Goal: Transaction & Acquisition: Obtain resource

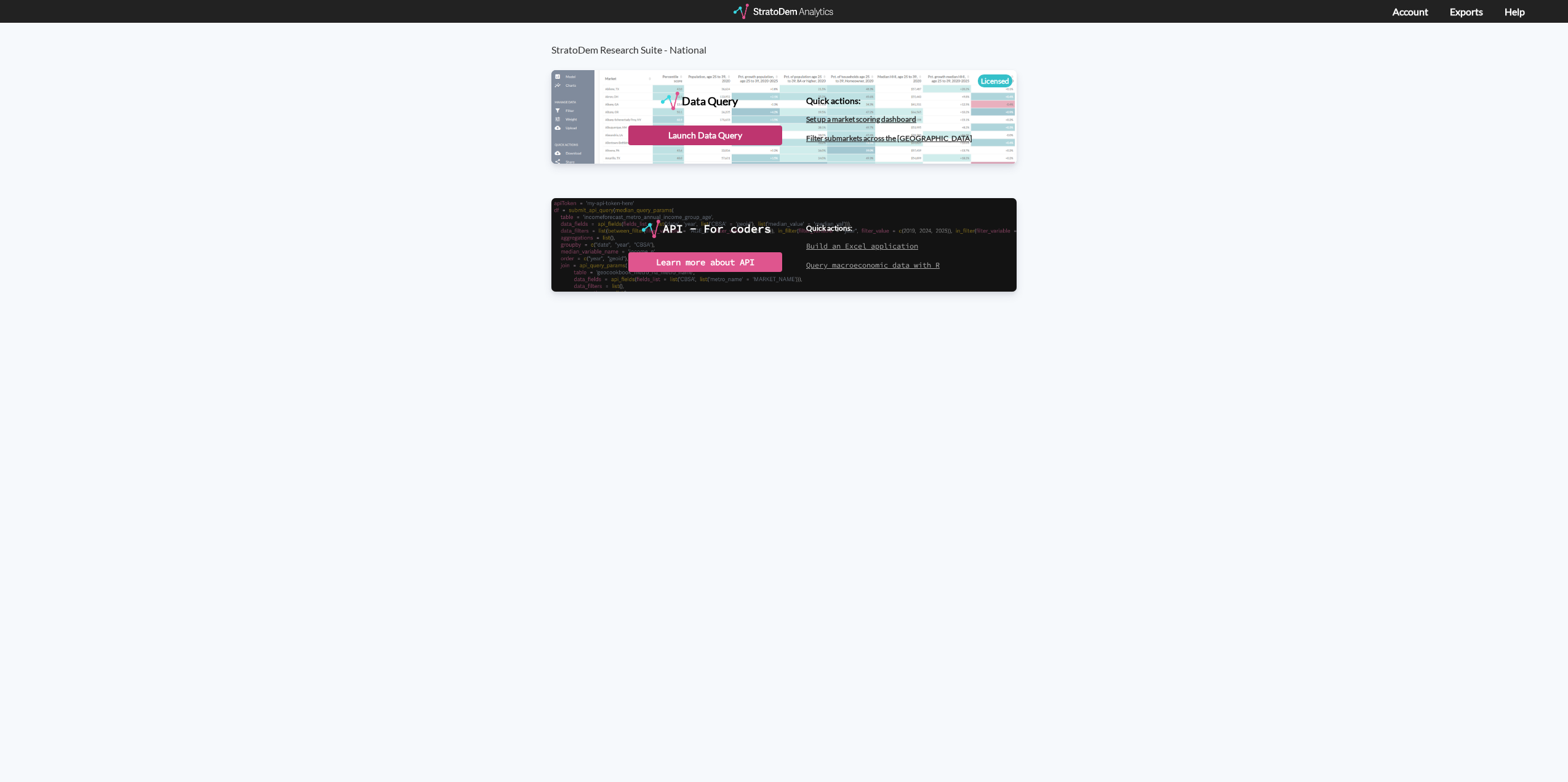
click at [706, 138] on div "Launch Data Query" at bounding box center [705, 135] width 154 height 19
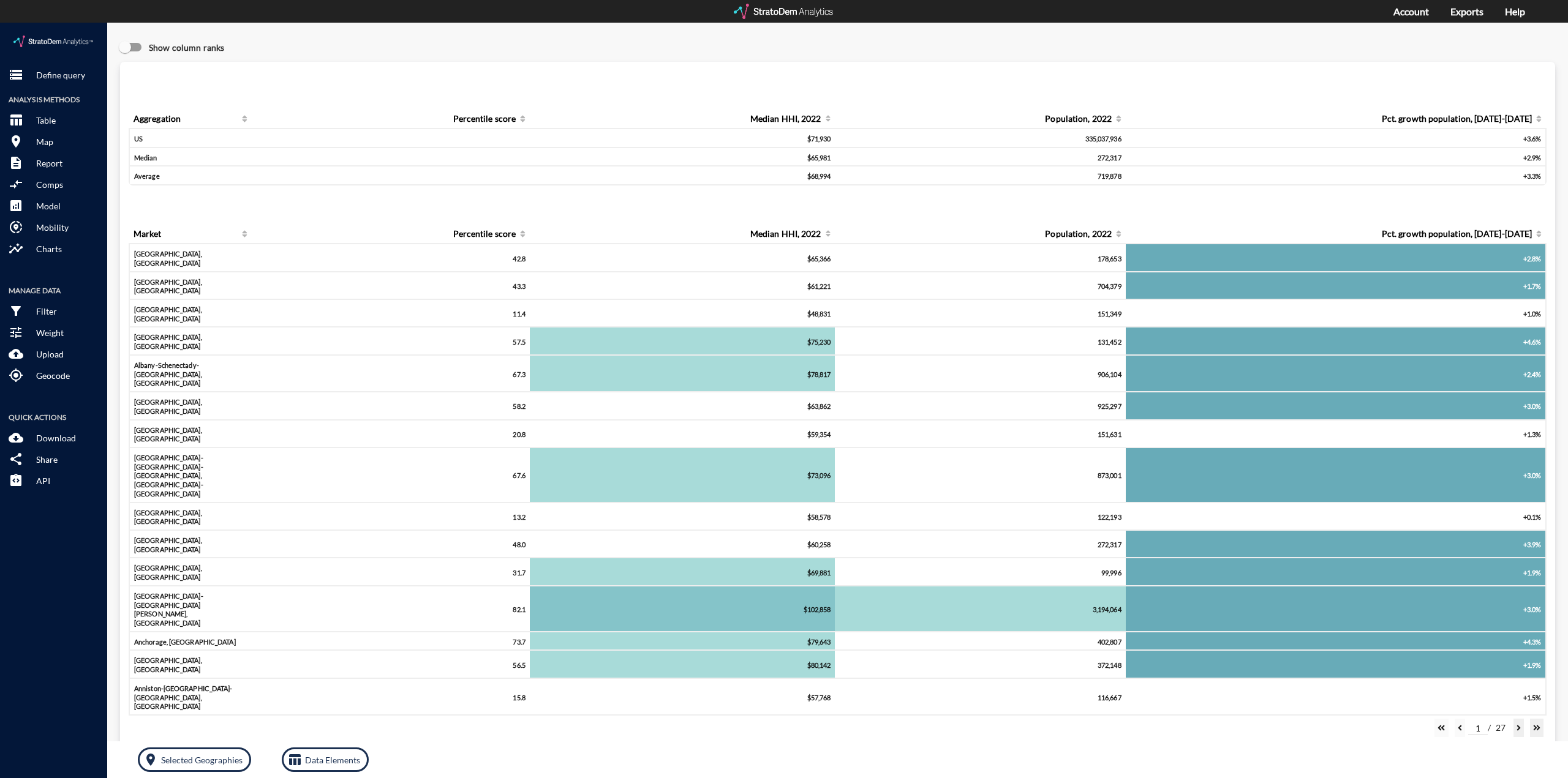
drag, startPoint x: 38, startPoint y: 59, endPoint x: 119, endPoint y: 724, distance: 669.9
click button "storage Define query"
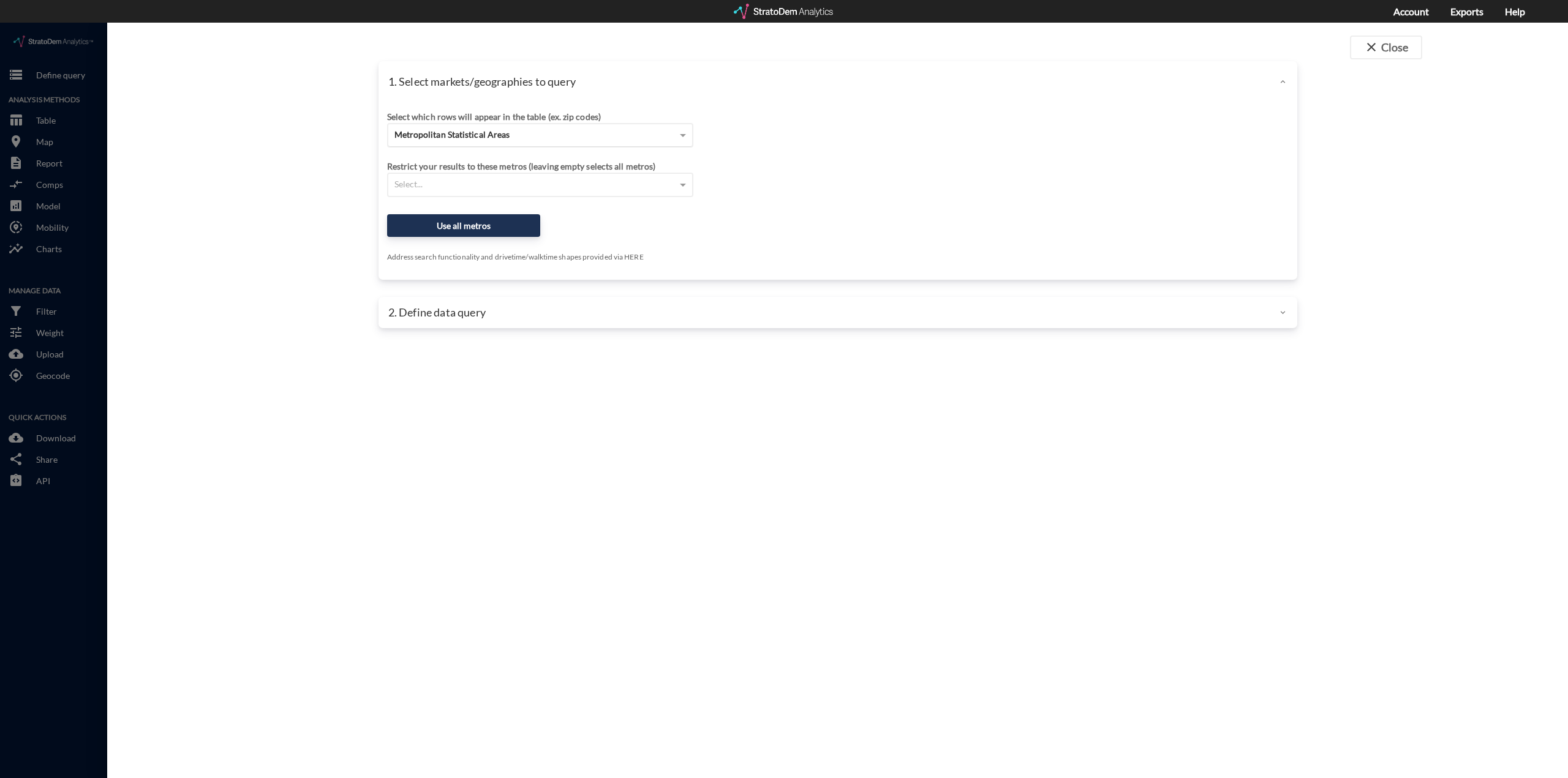
click div "Metropolitan Statistical Areas"
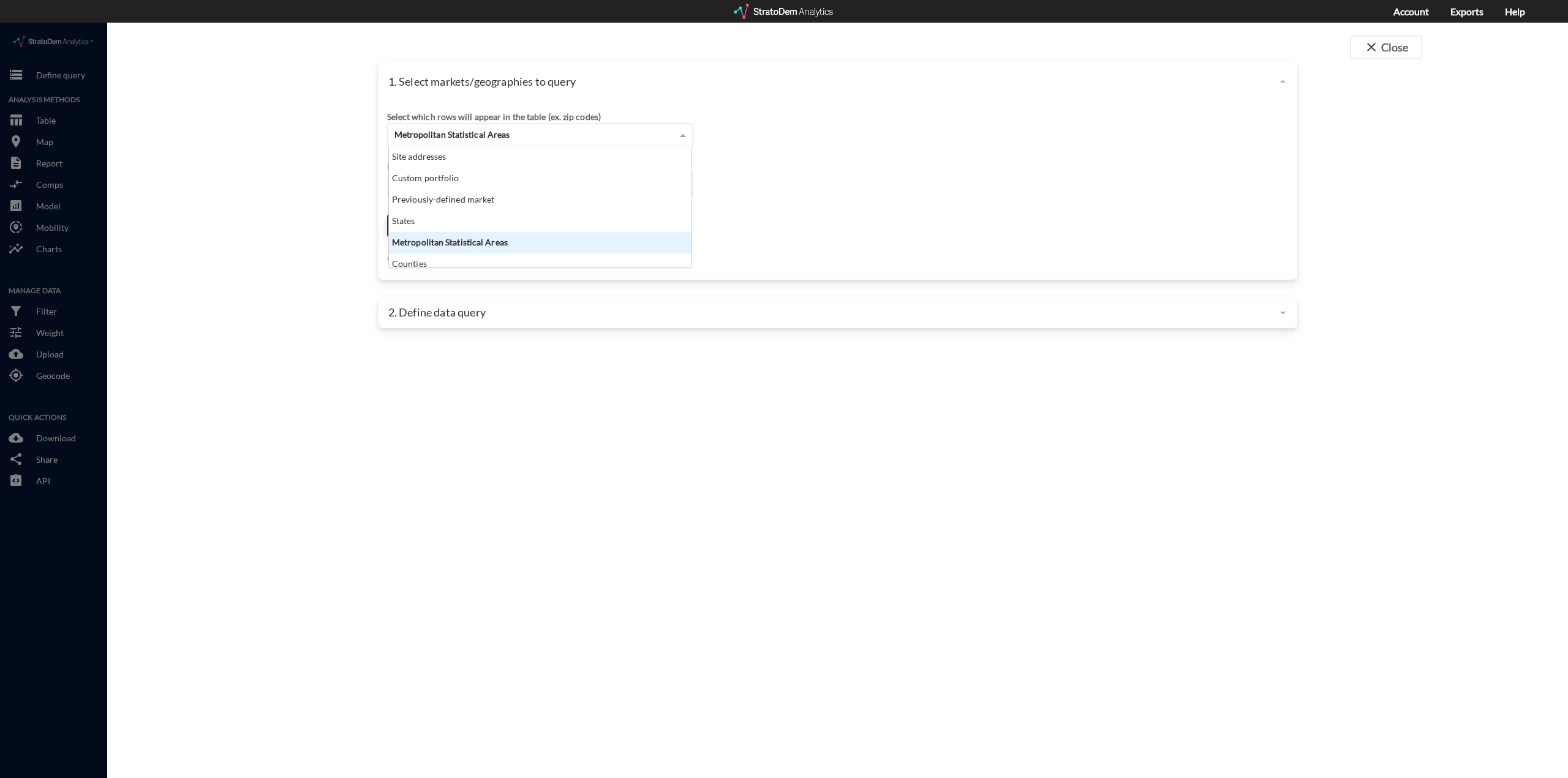
scroll to position [112, 296]
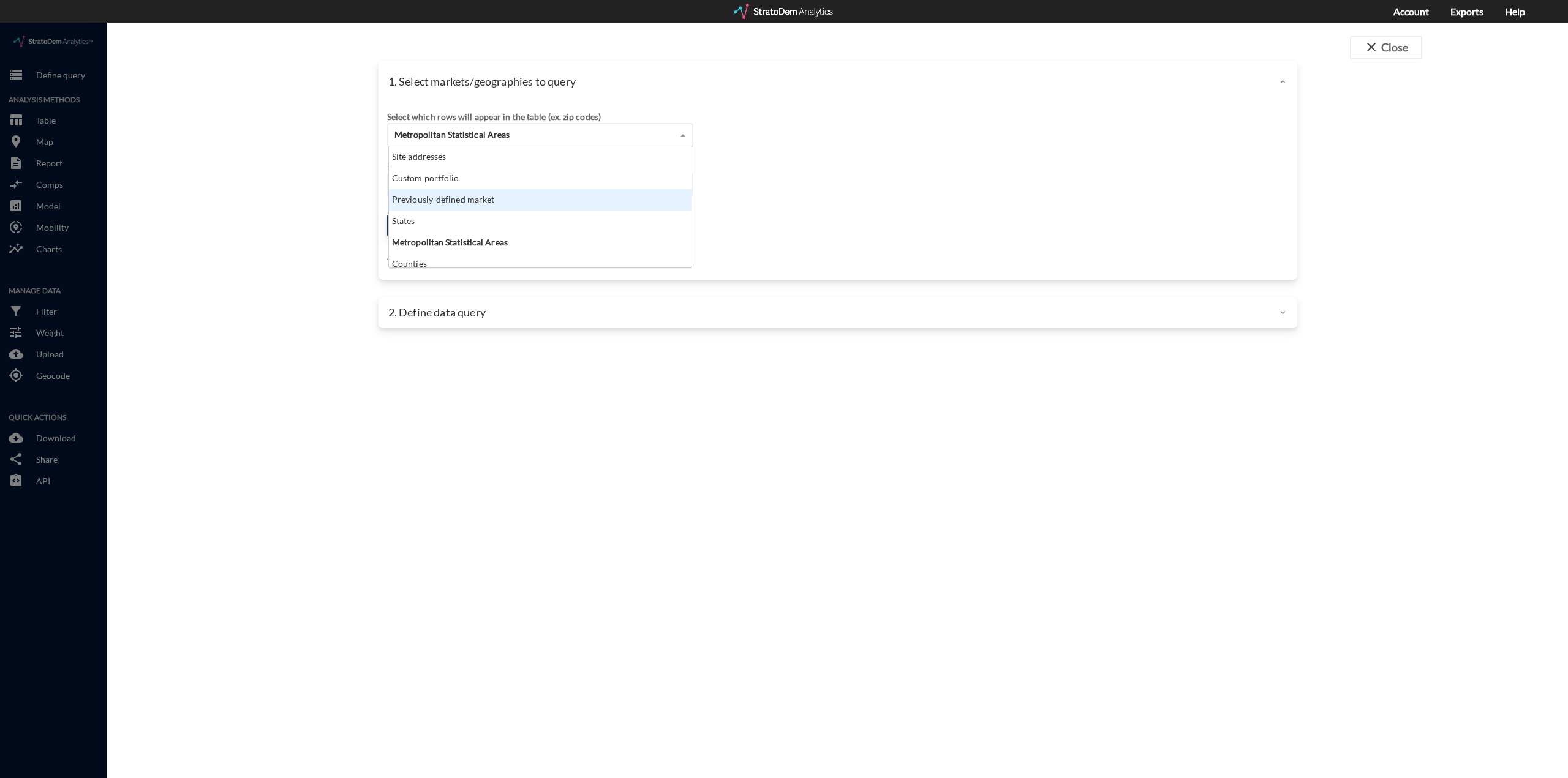
click div "Previously-defined market"
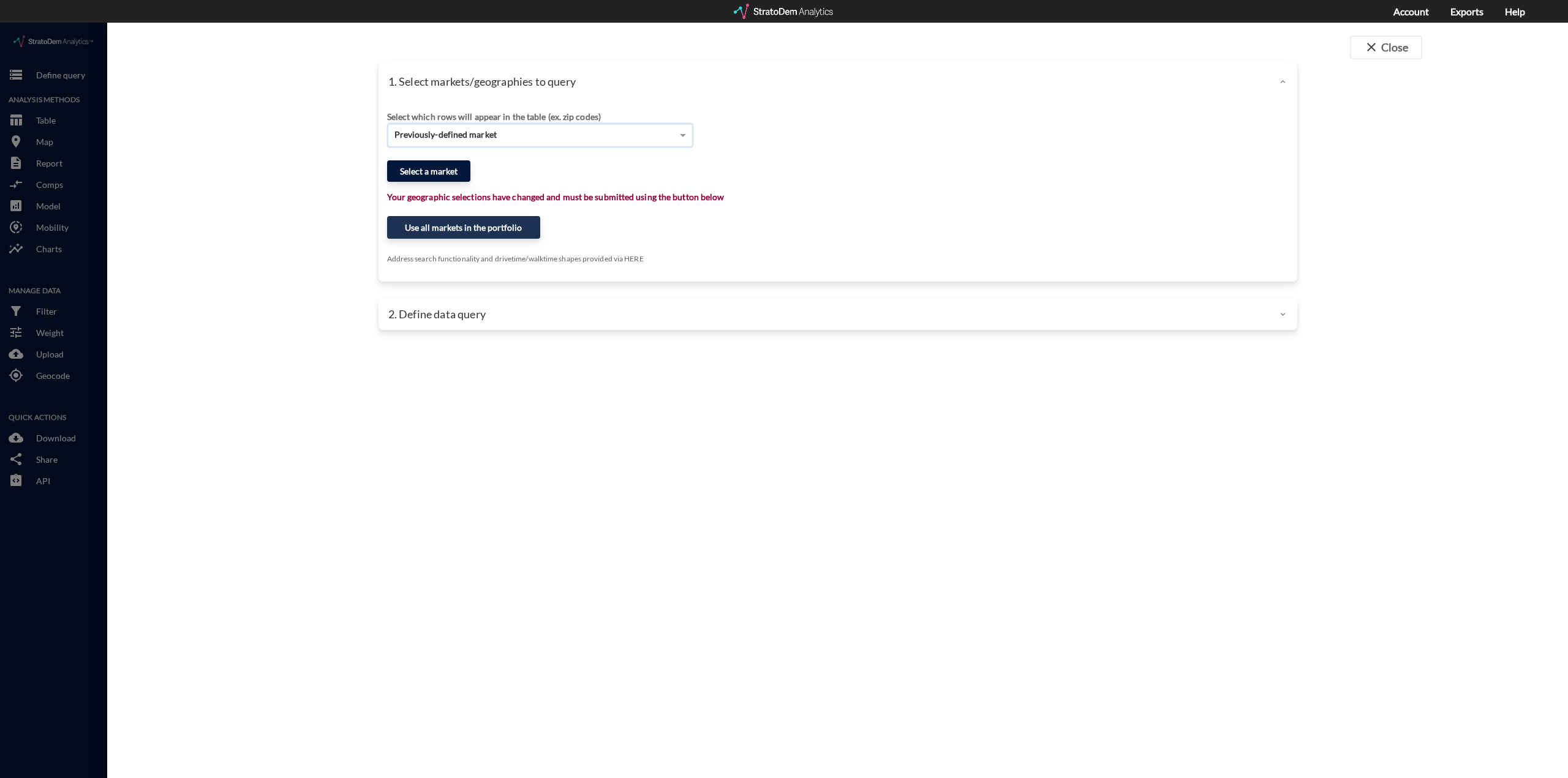
click button "Select a market"
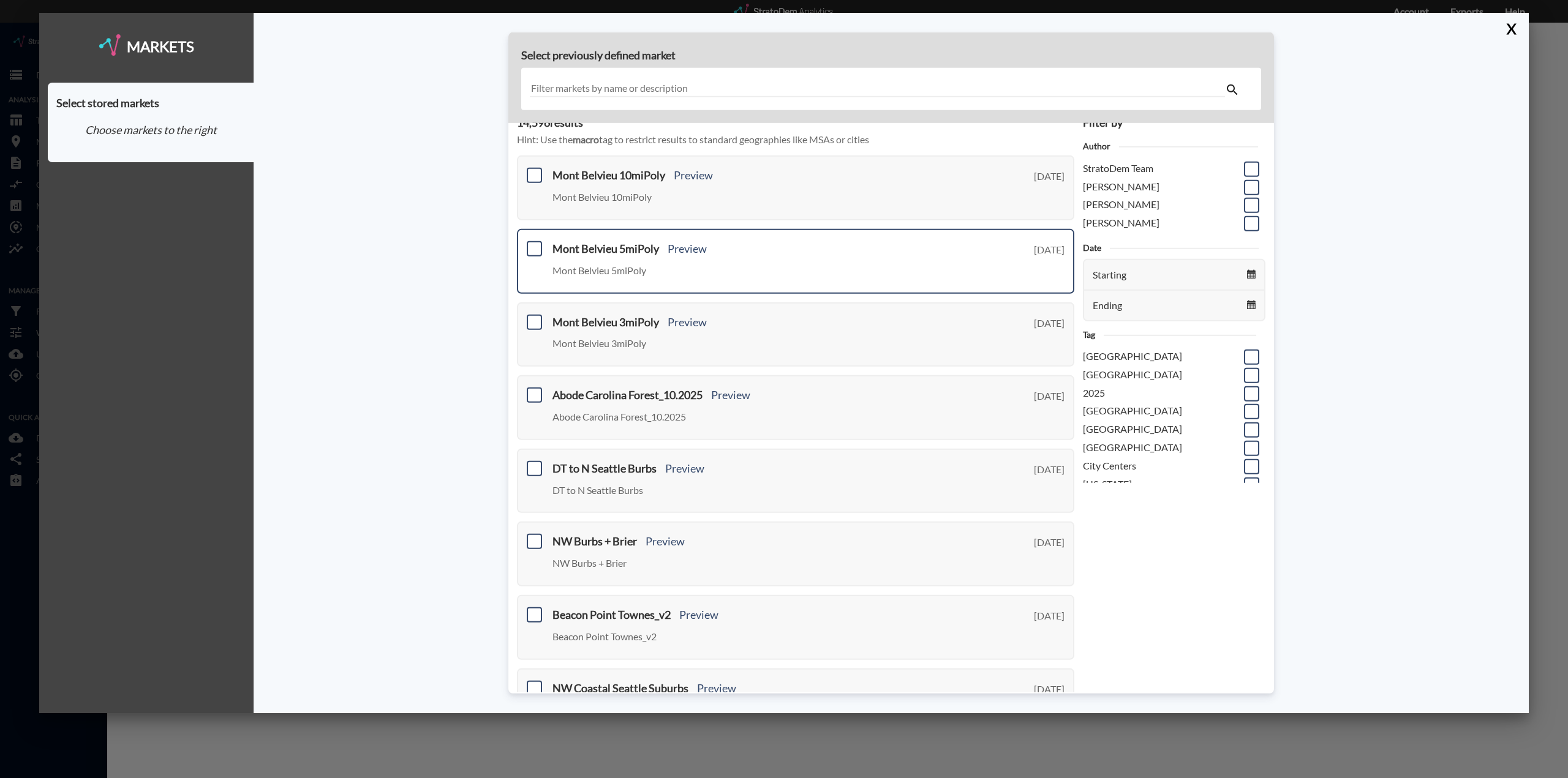
scroll to position [0, 0]
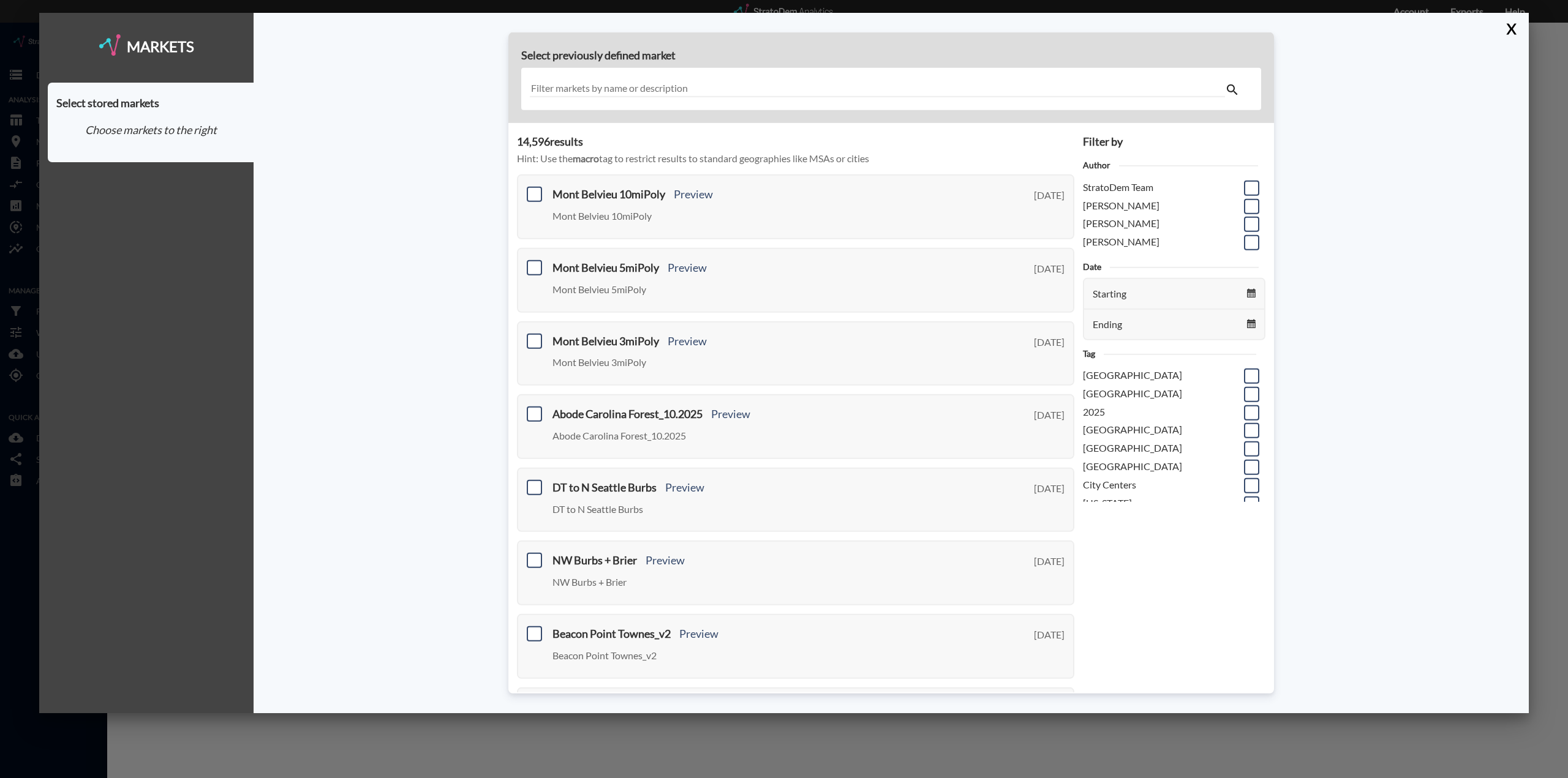
click at [739, 87] on input "text" at bounding box center [877, 88] width 695 height 16
type input "atlanta"
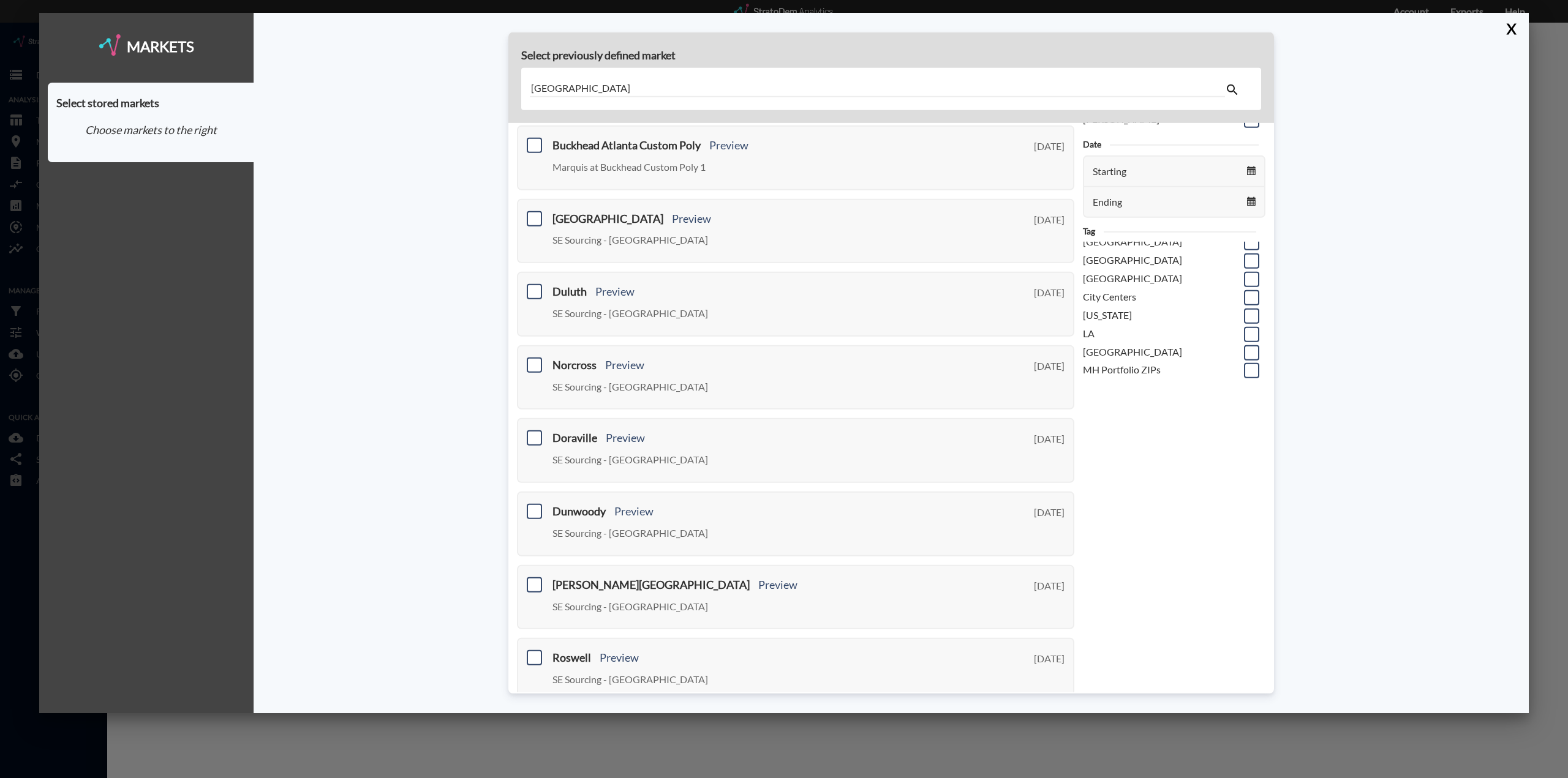
scroll to position [61, 0]
click at [1243, 304] on span at bounding box center [1251, 302] width 16 height 16
click at [1250, 296] on input "checkbox" at bounding box center [1250, 296] width 0 height 0
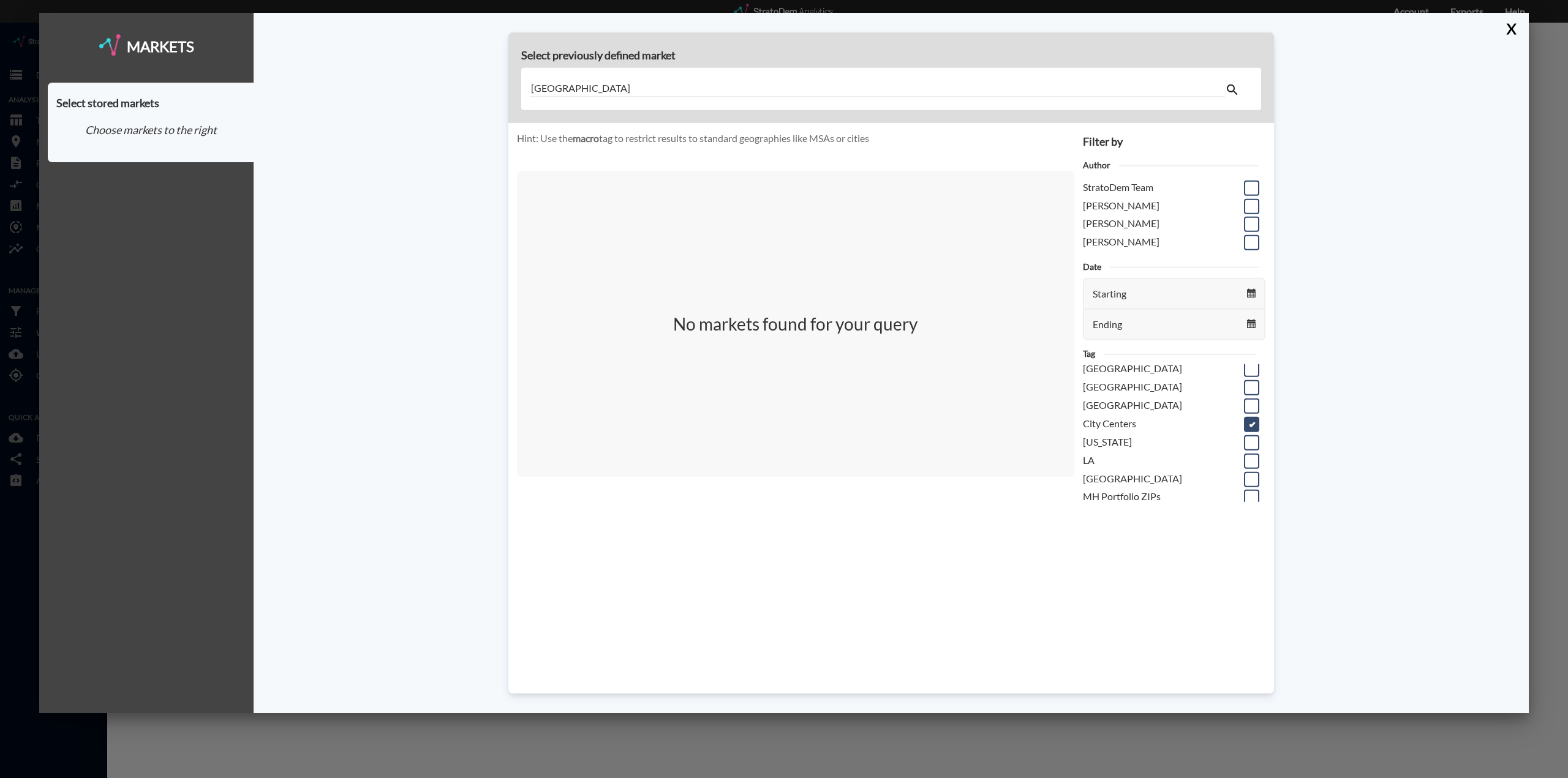
scroll to position [0, 0]
click at [881, 89] on input "atlanta" at bounding box center [877, 88] width 695 height 16
click at [1508, 26] on button "X" at bounding box center [1509, 28] width 21 height 32
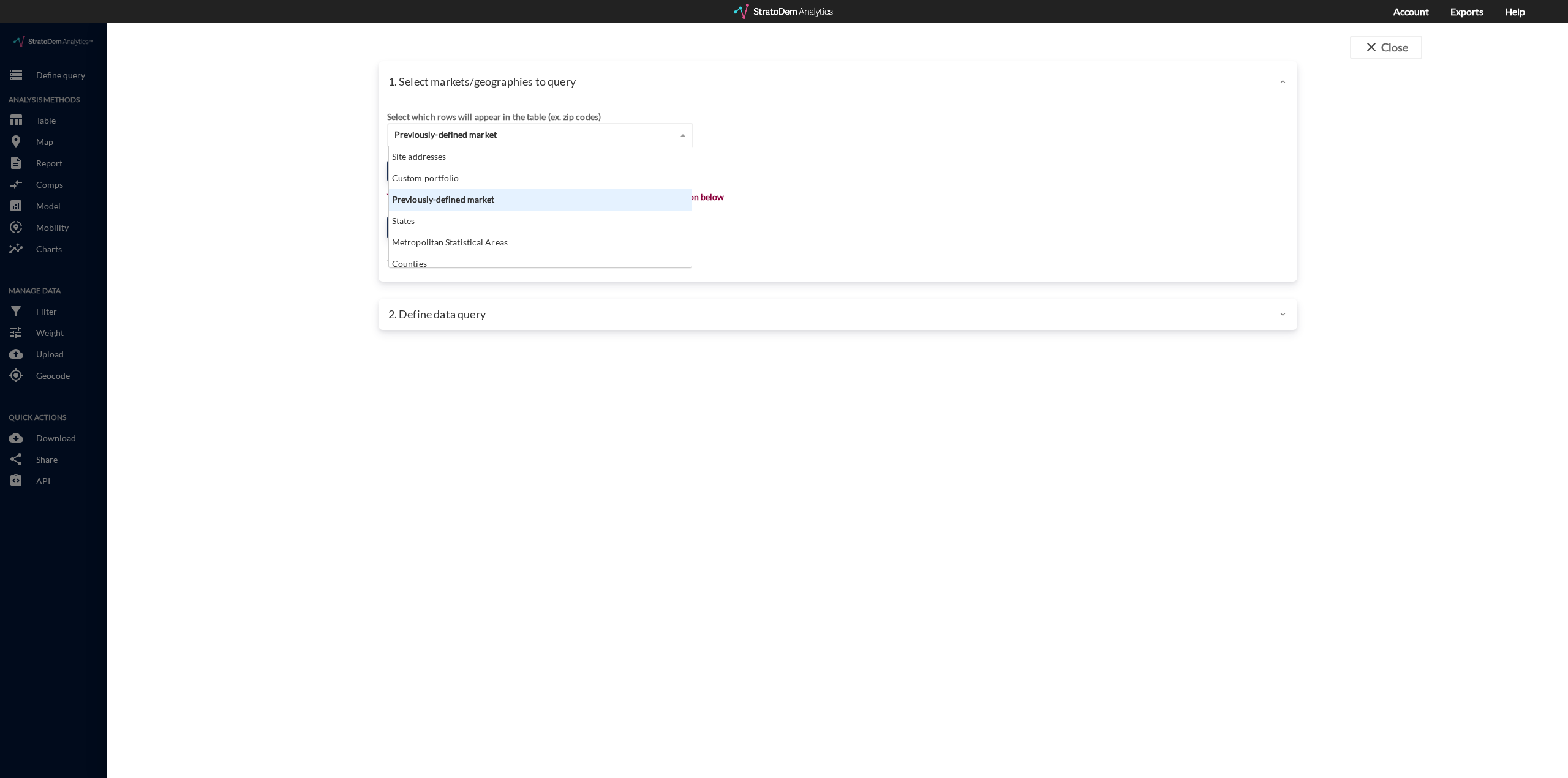
click div "Previously-defined market"
click div "Metropolitan Statistical Areas"
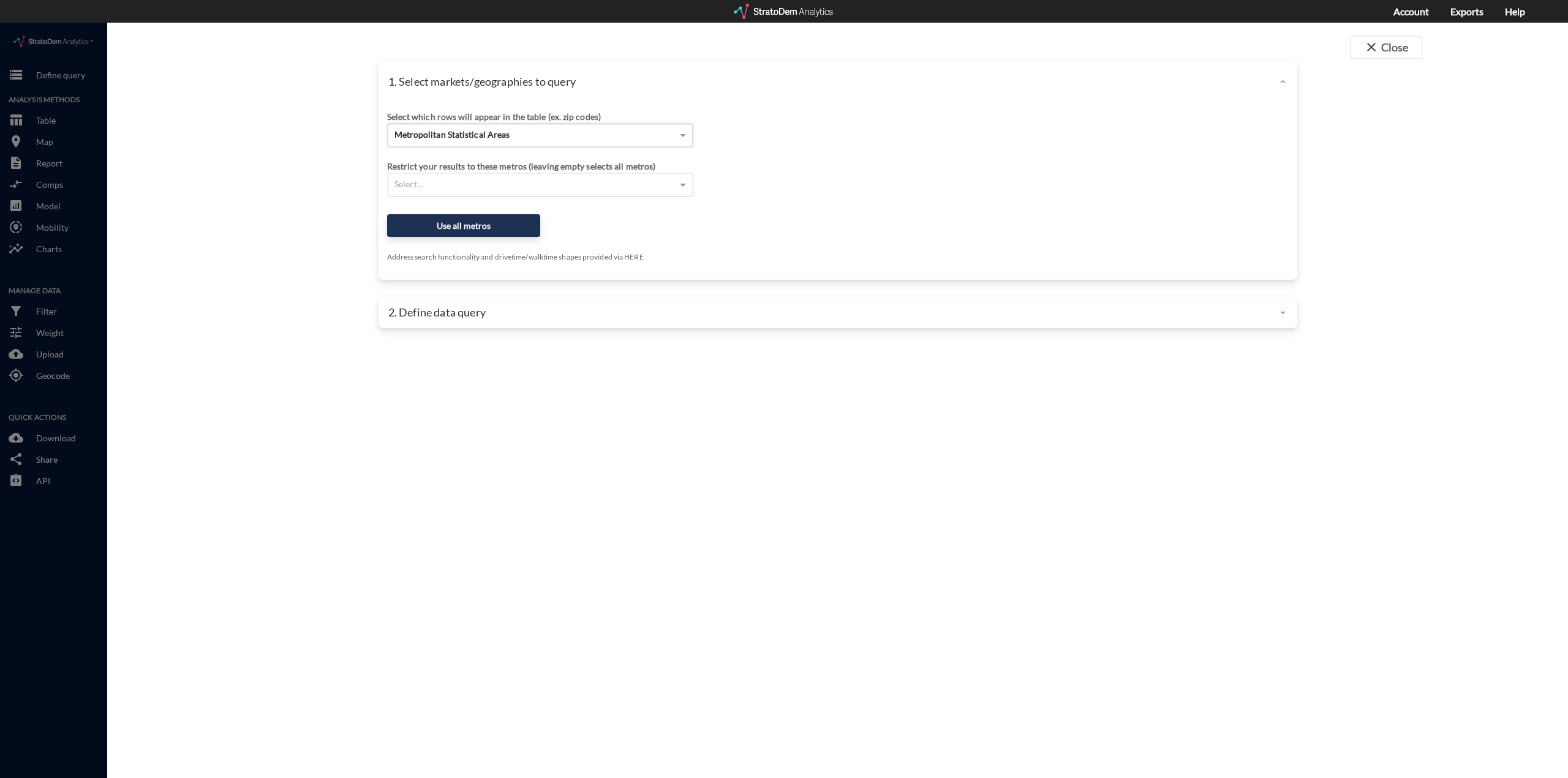
click div "Select..."
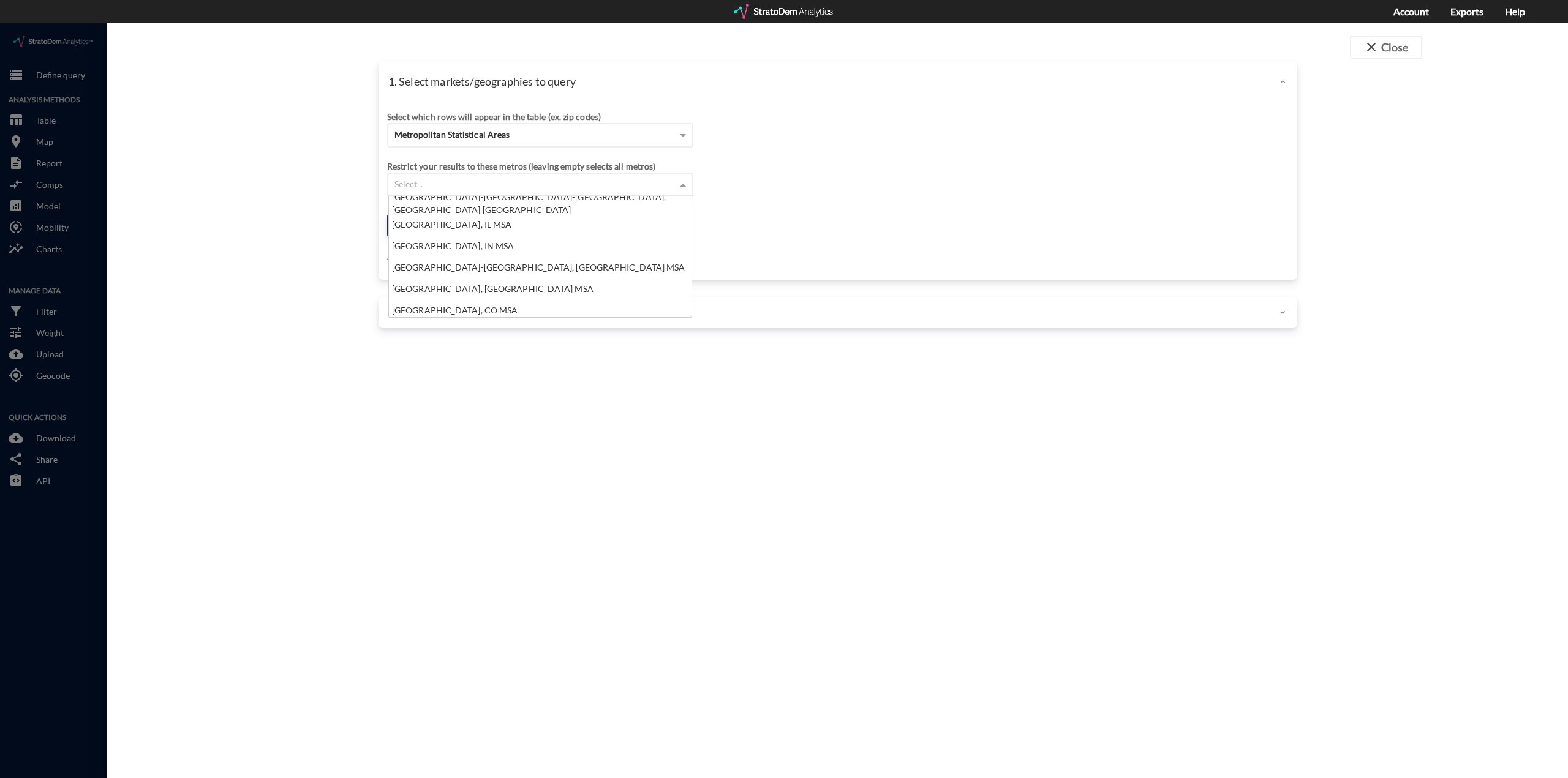
scroll to position [793, 0]
click div "Select..."
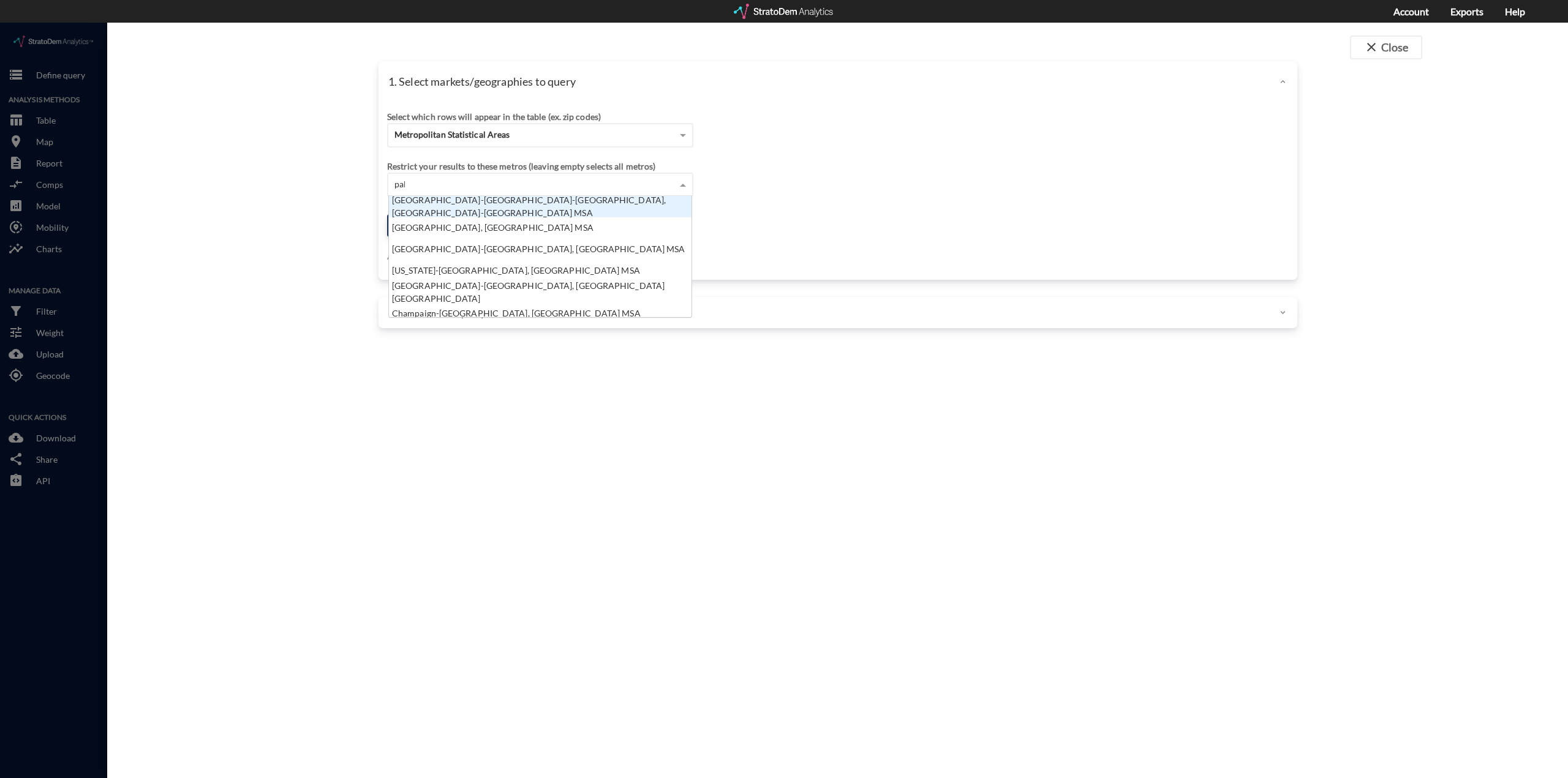
scroll to position [34, 296]
type input "palm"
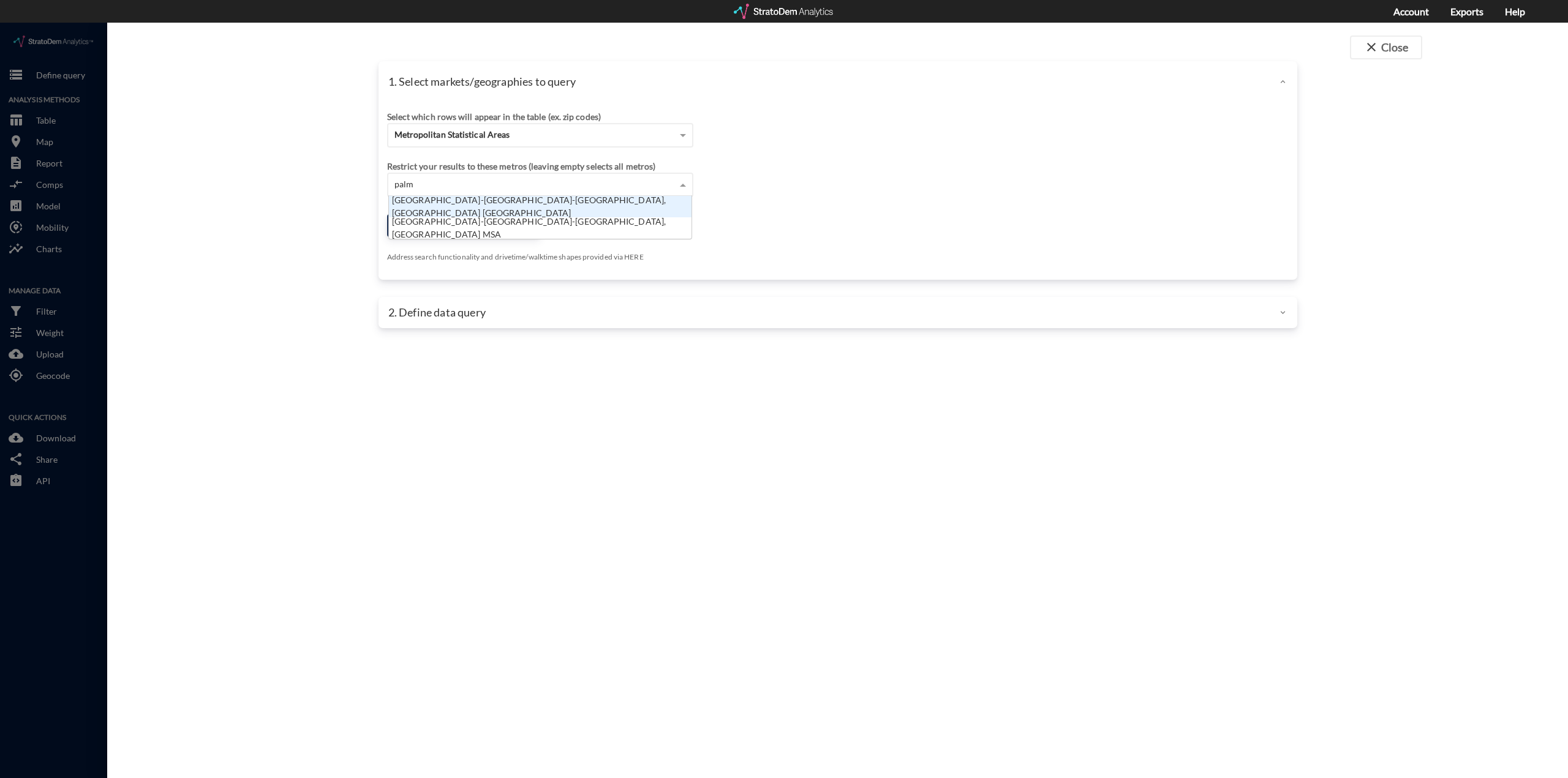
click div "Palm Bay-Melbourne-Titusville, FL MSA"
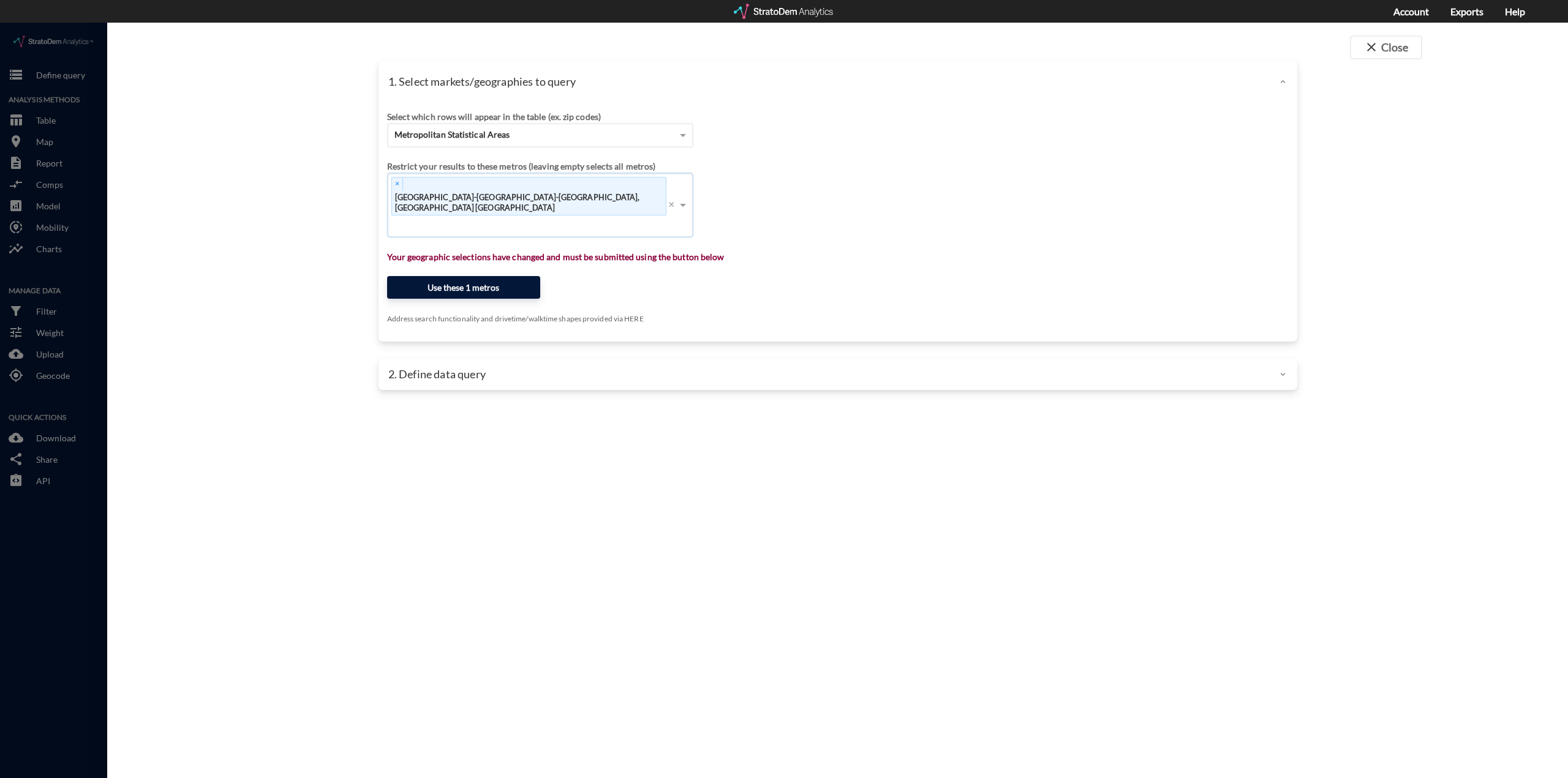
click button "Use these 1 metros"
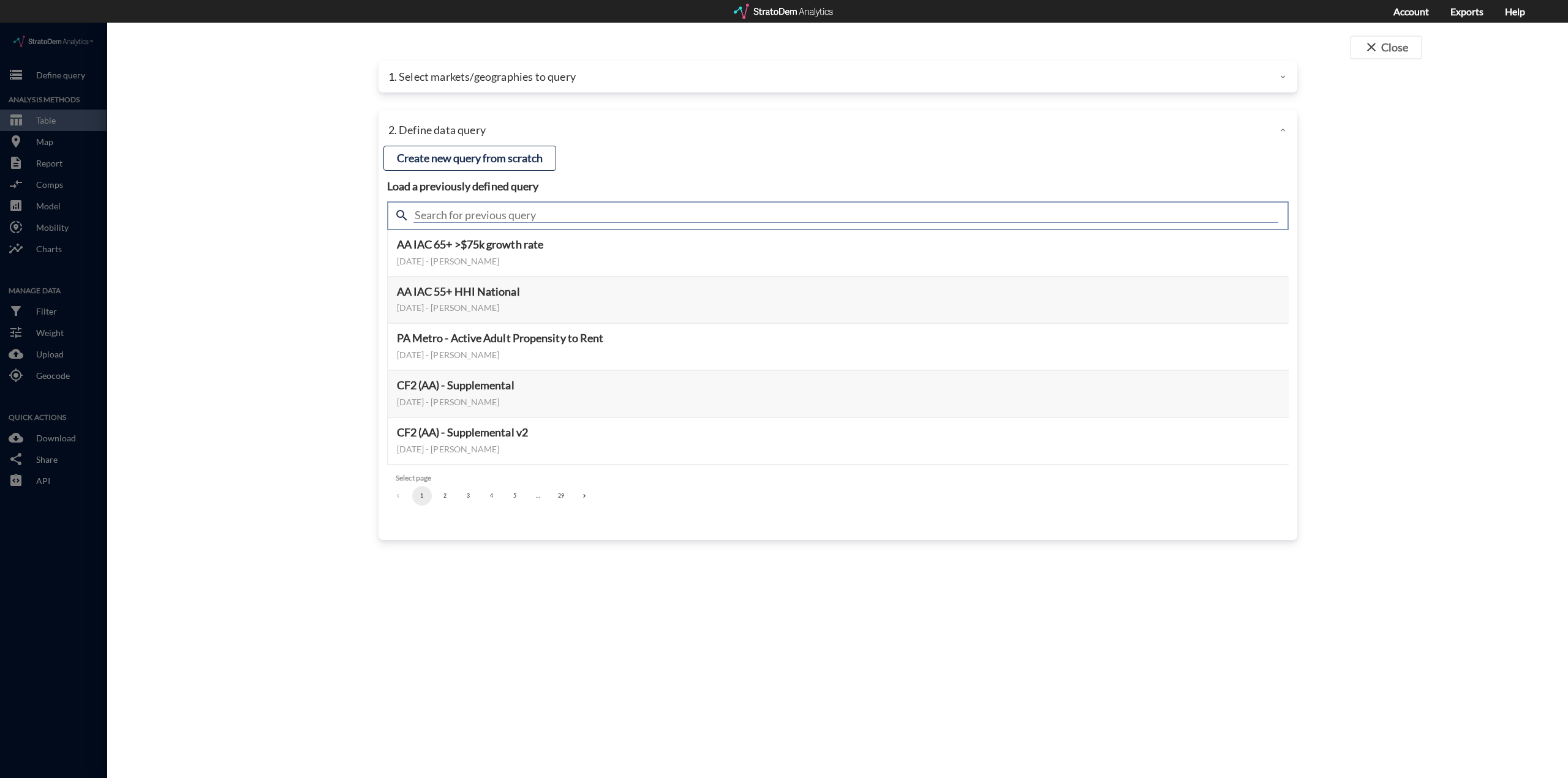
click input "text"
click div "Load a previously defined query Create new query from scratch search demand Sel…"
drag, startPoint x: 487, startPoint y: 188, endPoint x: 301, endPoint y: 179, distance: 186.2
click div "close Close 1. Select markets/geographies to query Select which rows will appea…"
drag, startPoint x: 609, startPoint y: 188, endPoint x: 370, endPoint y: 188, distance: 239.0
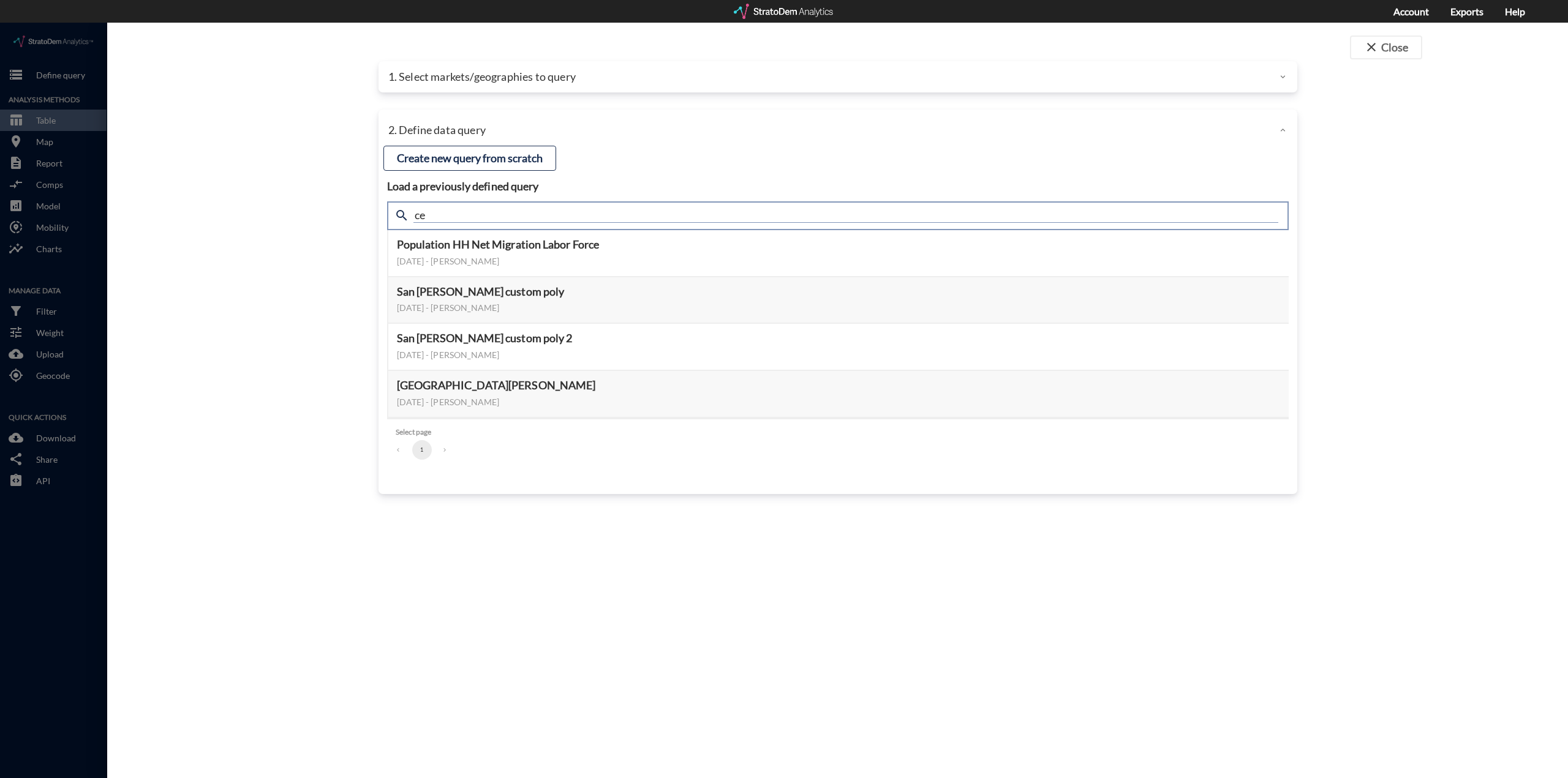
click div "close Close 1. Select markets/geographies to query Select which rows will appea…"
type input "housing"
drag, startPoint x: 648, startPoint y: 500, endPoint x: 639, endPoint y: 458, distance: 43.0
click div "close Close 1. Select markets/geographies to query Select which rows will appea…"
drag, startPoint x: 533, startPoint y: 195, endPoint x: 377, endPoint y: 179, distance: 156.8
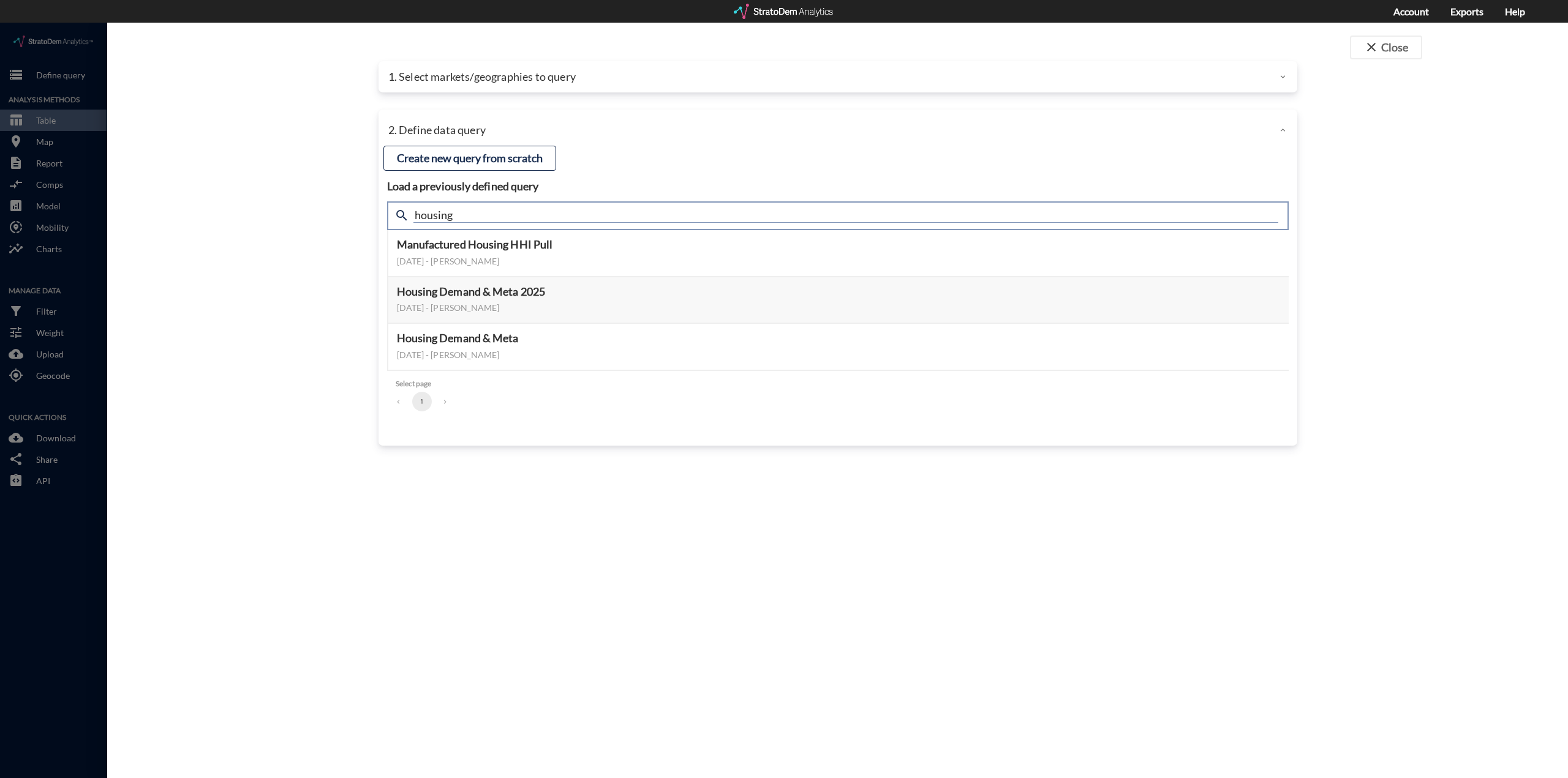
click div "Load a previously defined query Create new query from scratch search housing Ma…"
click button "Select this query"
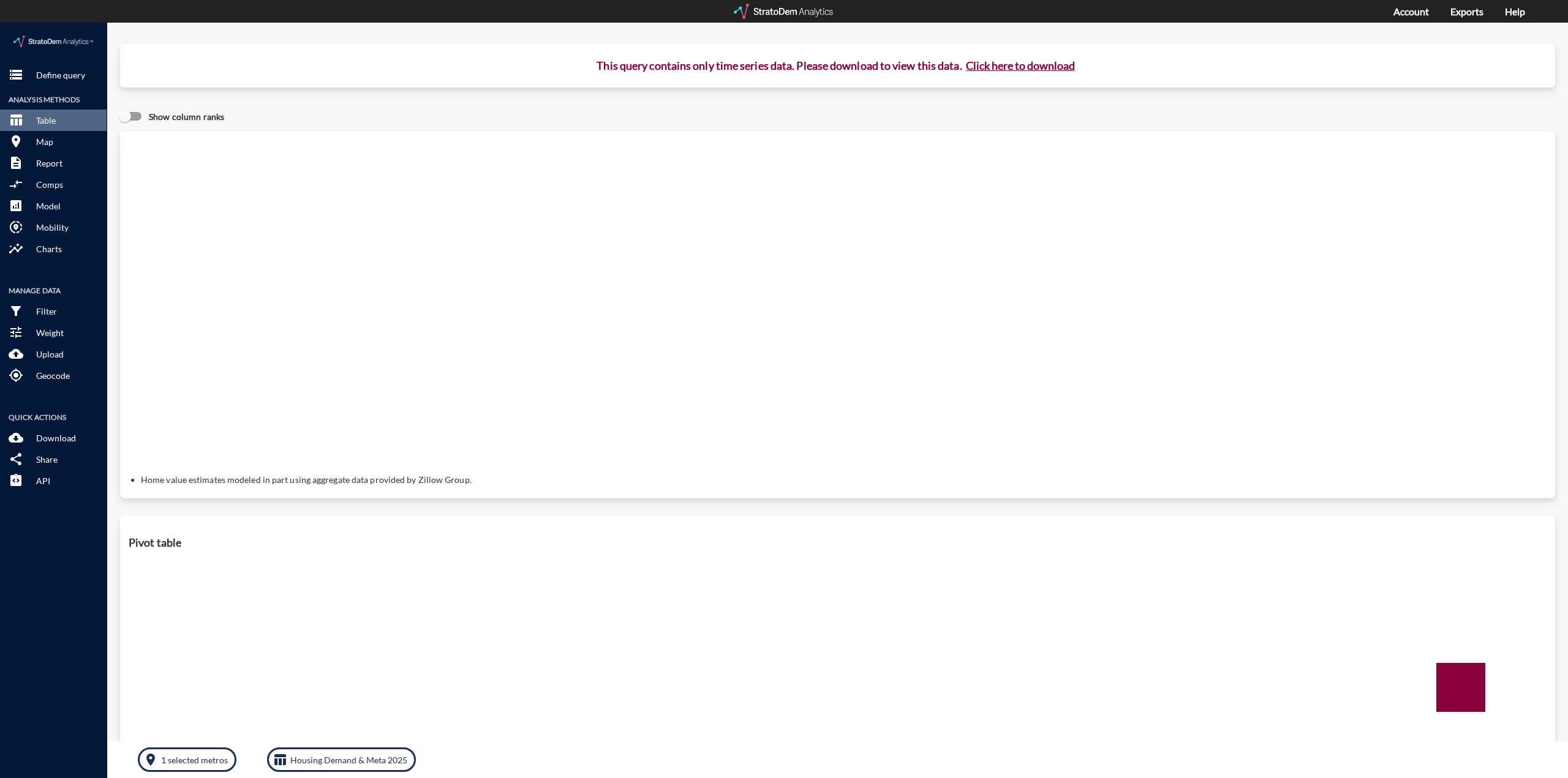
click button "Click here to download"
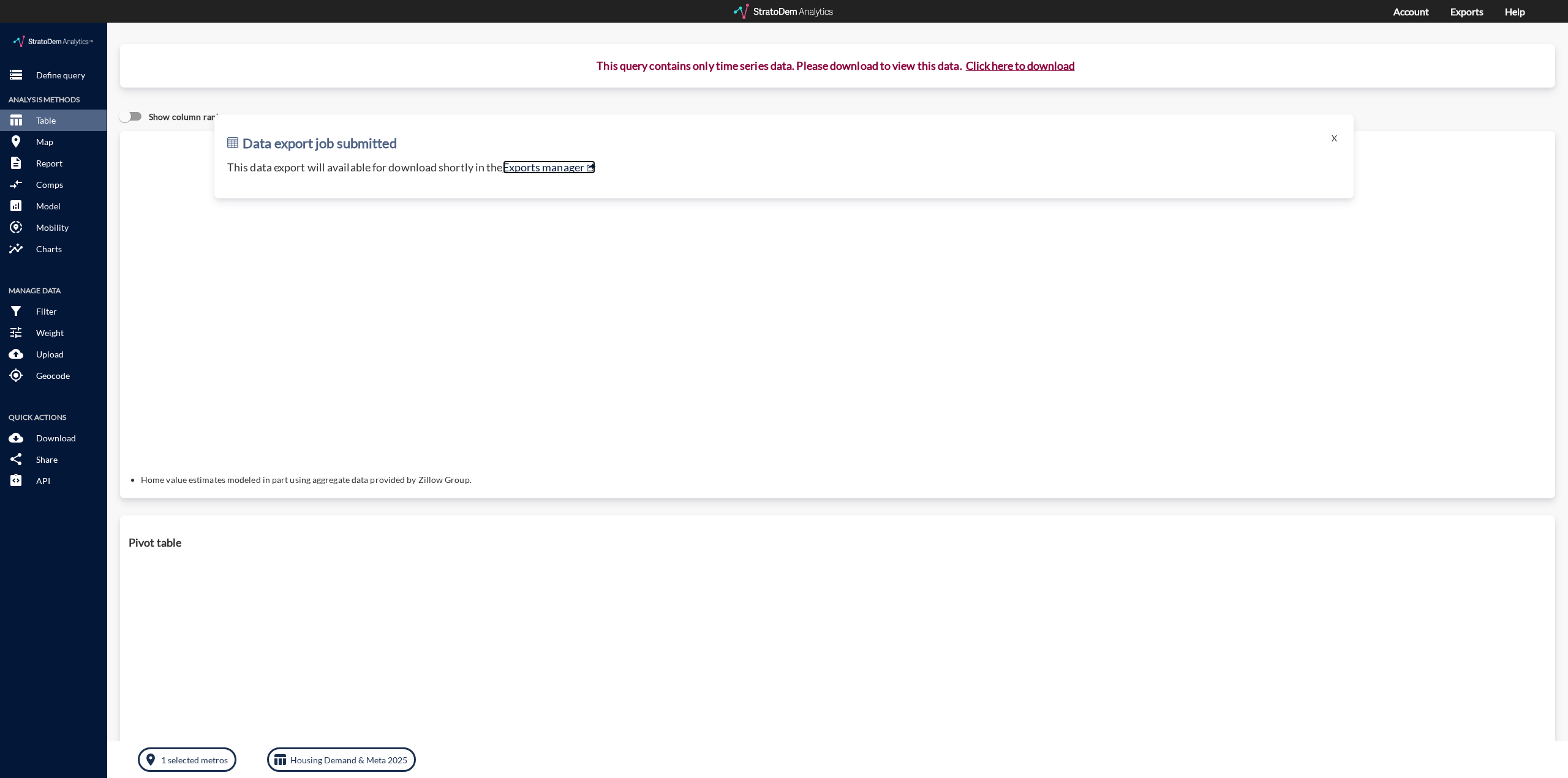
click link "Exports manager"
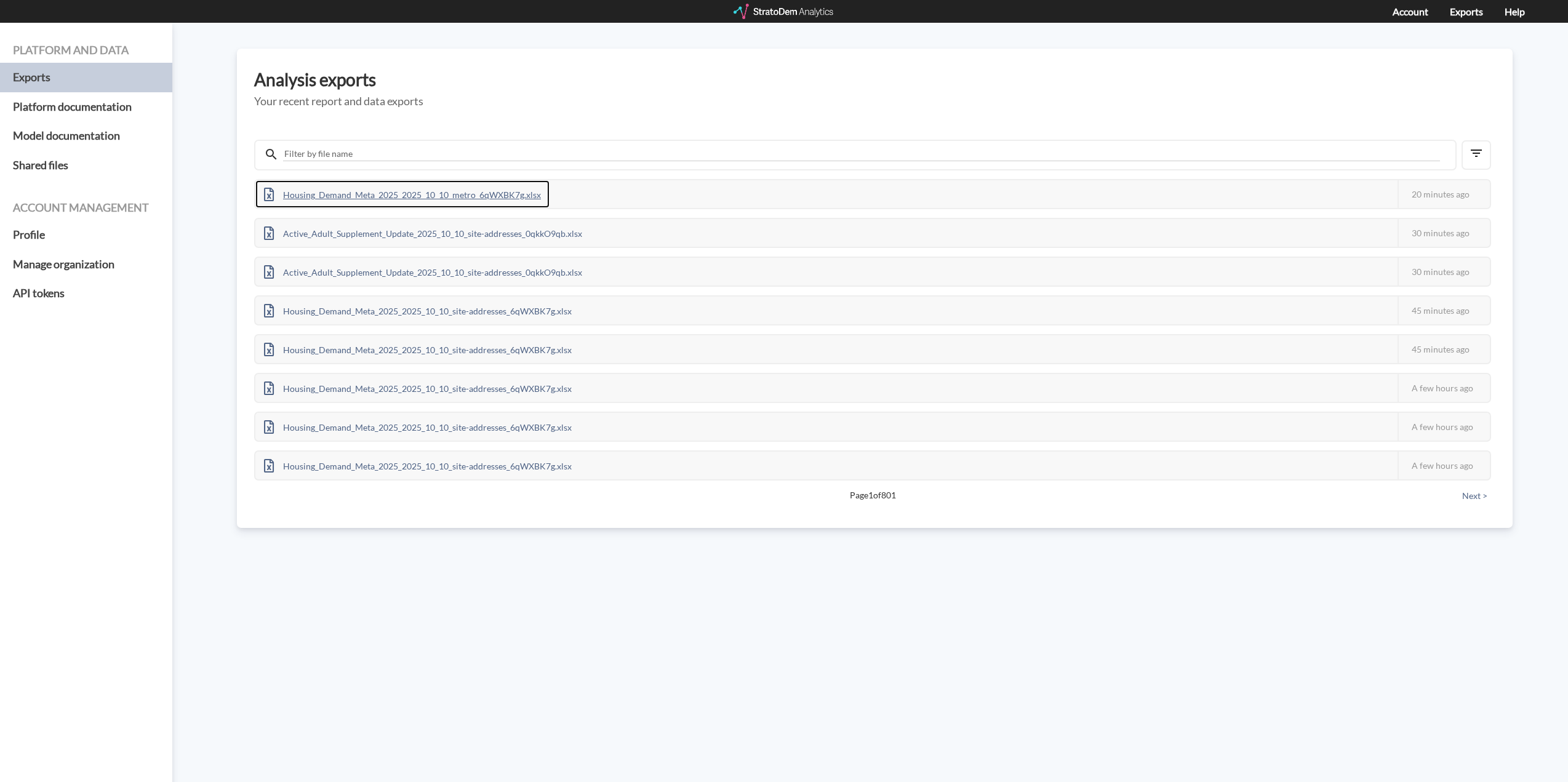
click at [504, 196] on div "Housing_Demand_Meta_2025_2025_10_10_metro_6qWXBK7g.xlsx" at bounding box center [402, 194] width 294 height 27
click at [342, 144] on div at bounding box center [855, 155] width 1203 height 31
click at [334, 154] on input "text" at bounding box center [862, 154] width 1157 height 15
click at [500, 190] on div "Active_Adult_Supplement_Update_2025_10_10_site-addresses_0qkkO9qb.xlsx" at bounding box center [423, 194] width 335 height 27
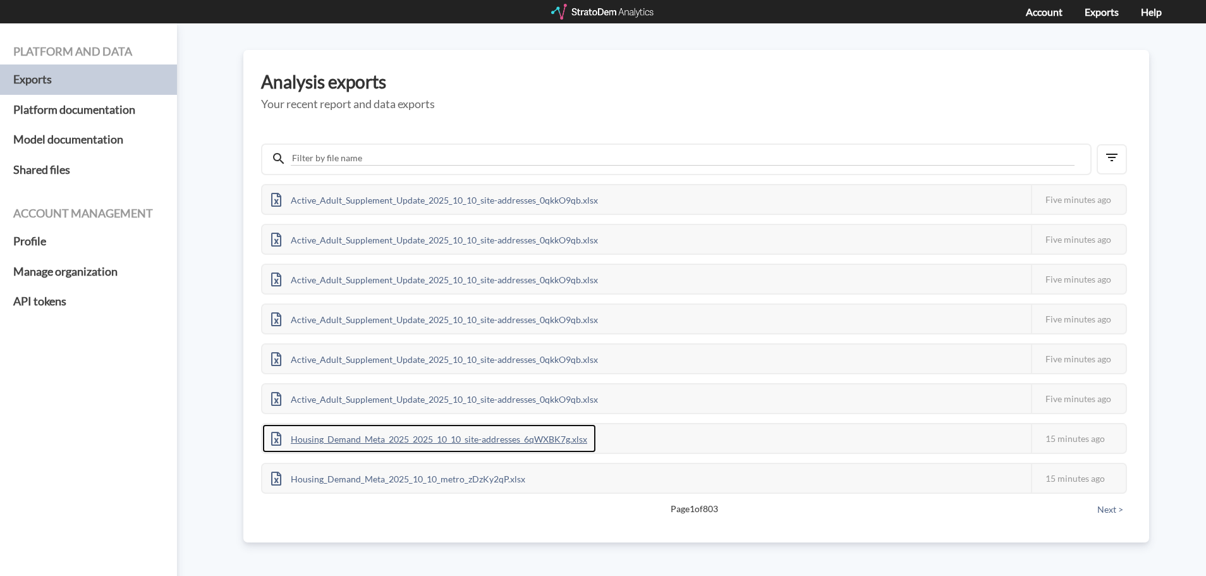
click at [401, 439] on div "Housing_Demand_Meta_2025_2025_10_10_site-addresses_6qWXBK7g.xlsx" at bounding box center [429, 438] width 334 height 28
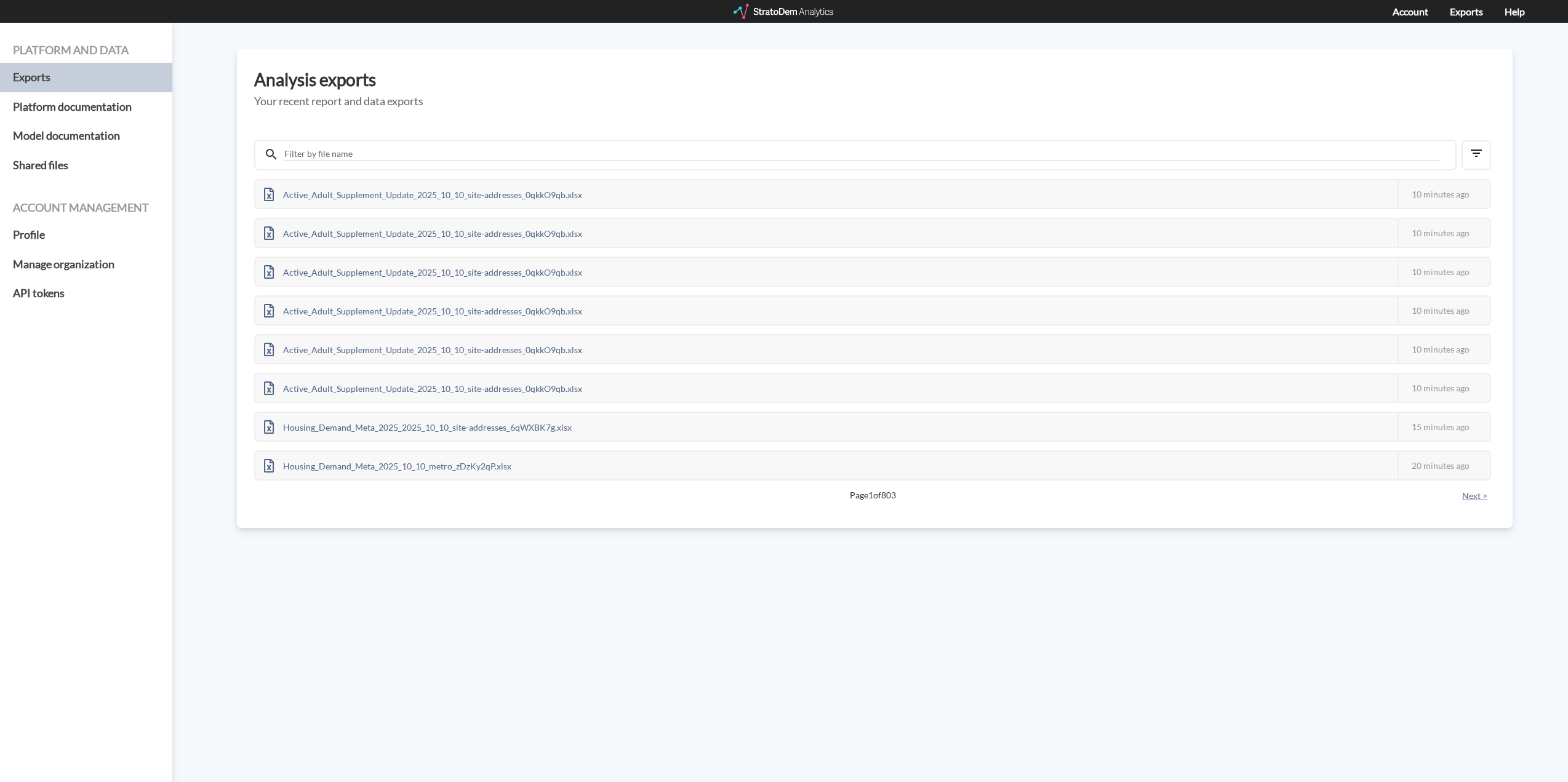
click at [1463, 494] on button "Next >" at bounding box center [1475, 496] width 32 height 14
click at [416, 277] on div "Housing_Demand_Meta_2025_2025_10_10_metro_6qWXBK7g.xlsx" at bounding box center [402, 272] width 294 height 27
click at [1471, 498] on button "Next >" at bounding box center [1475, 496] width 32 height 14
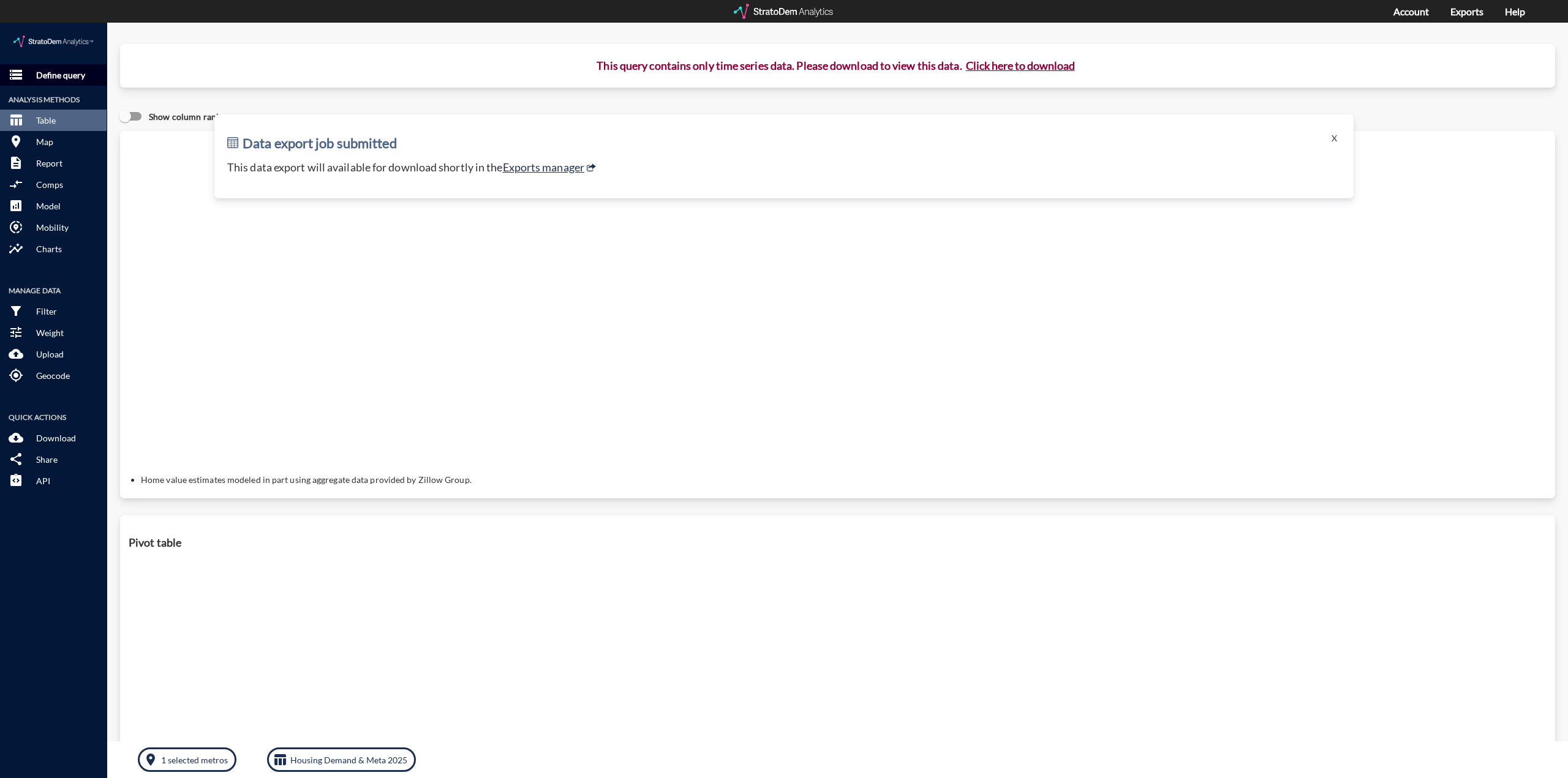
click button "storage Define query"
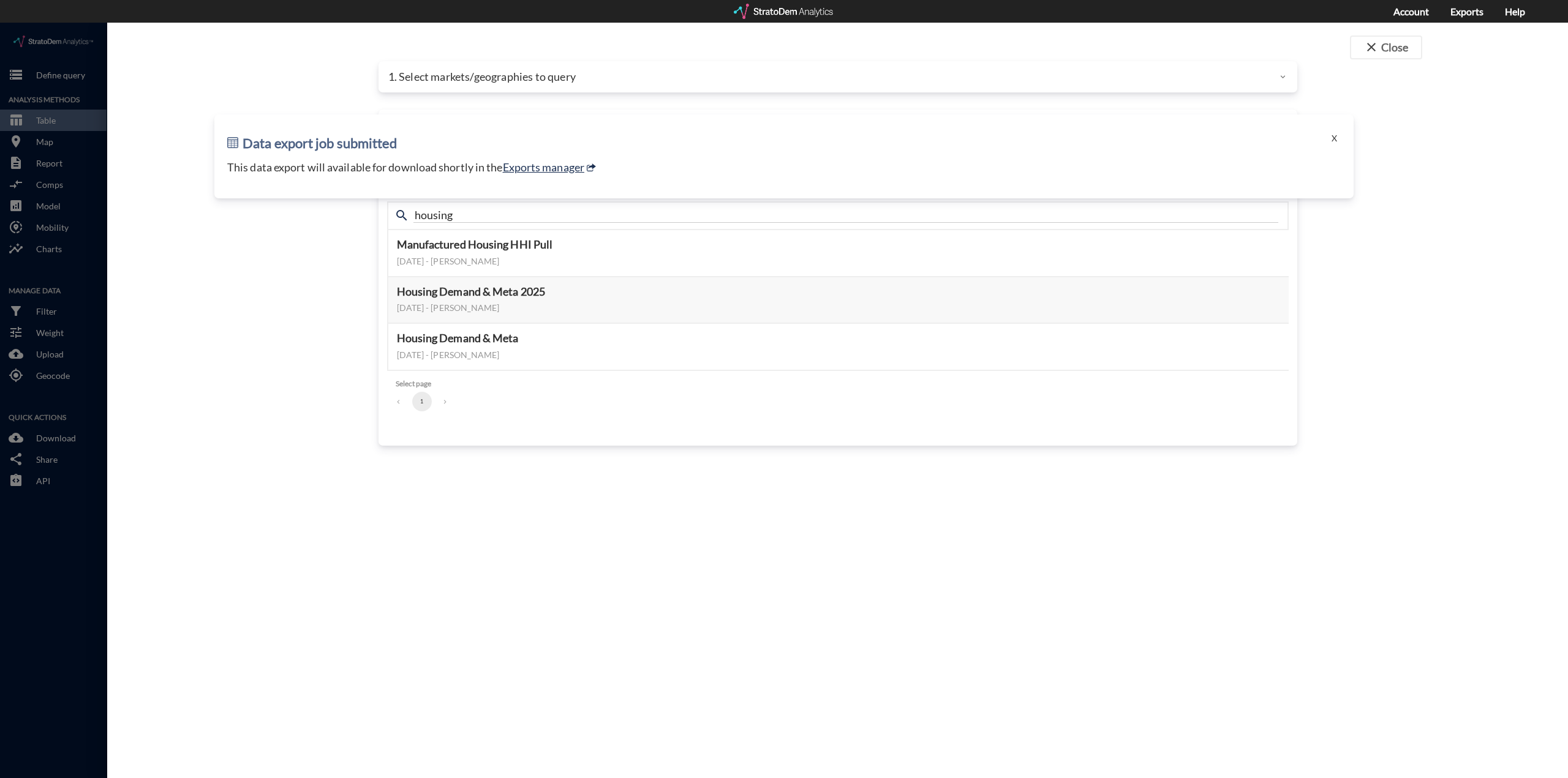
click div
click div "close Close 1. Select markets/geographies to query Select which rows will appea…"
click div "Data export job submitted X This data export will available for download shortl…"
click button "X"
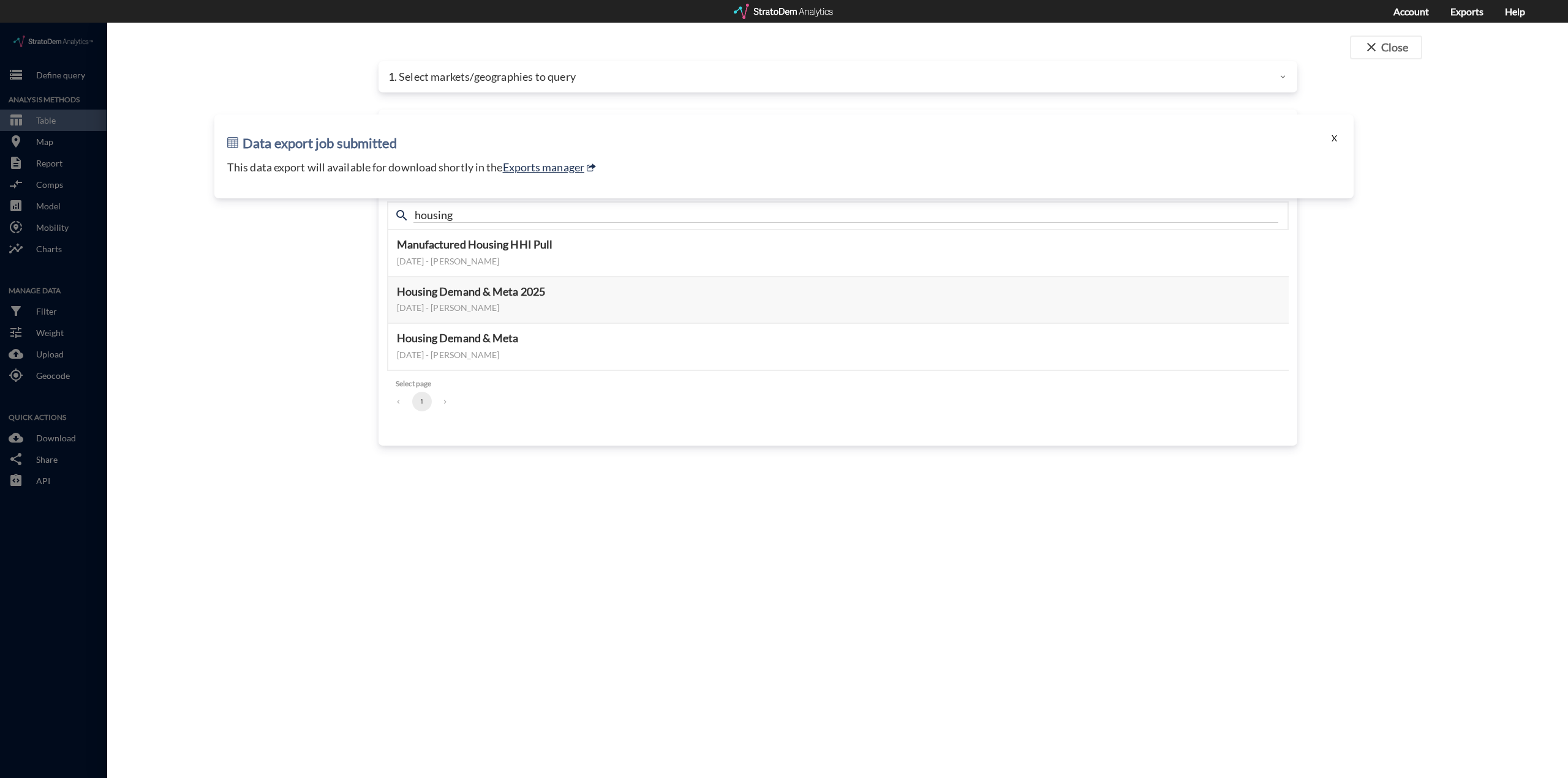
click button "X"
drag, startPoint x: 1341, startPoint y: 110, endPoint x: 1335, endPoint y: 113, distance: 6.7
click div "Data export job submitted X This data export will available for download shortl…"
click button "X"
click div "close Close 1. Select markets/geographies to query Select which rows will appea…"
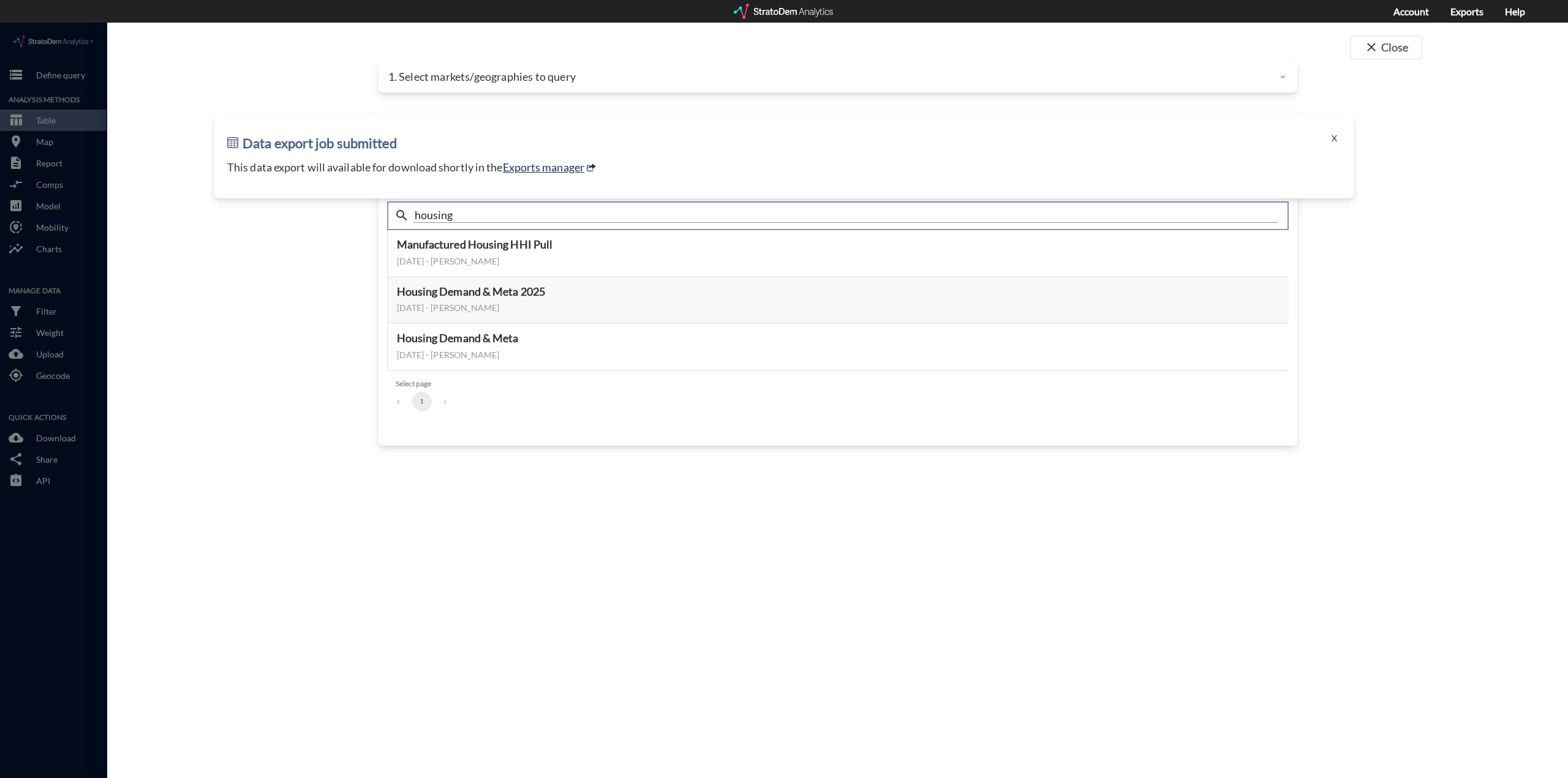
drag, startPoint x: 462, startPoint y: 192, endPoint x: 297, endPoint y: 156, distance: 168.9
click div "close Close 1. Select markets/geographies to query Select which rows will appea…"
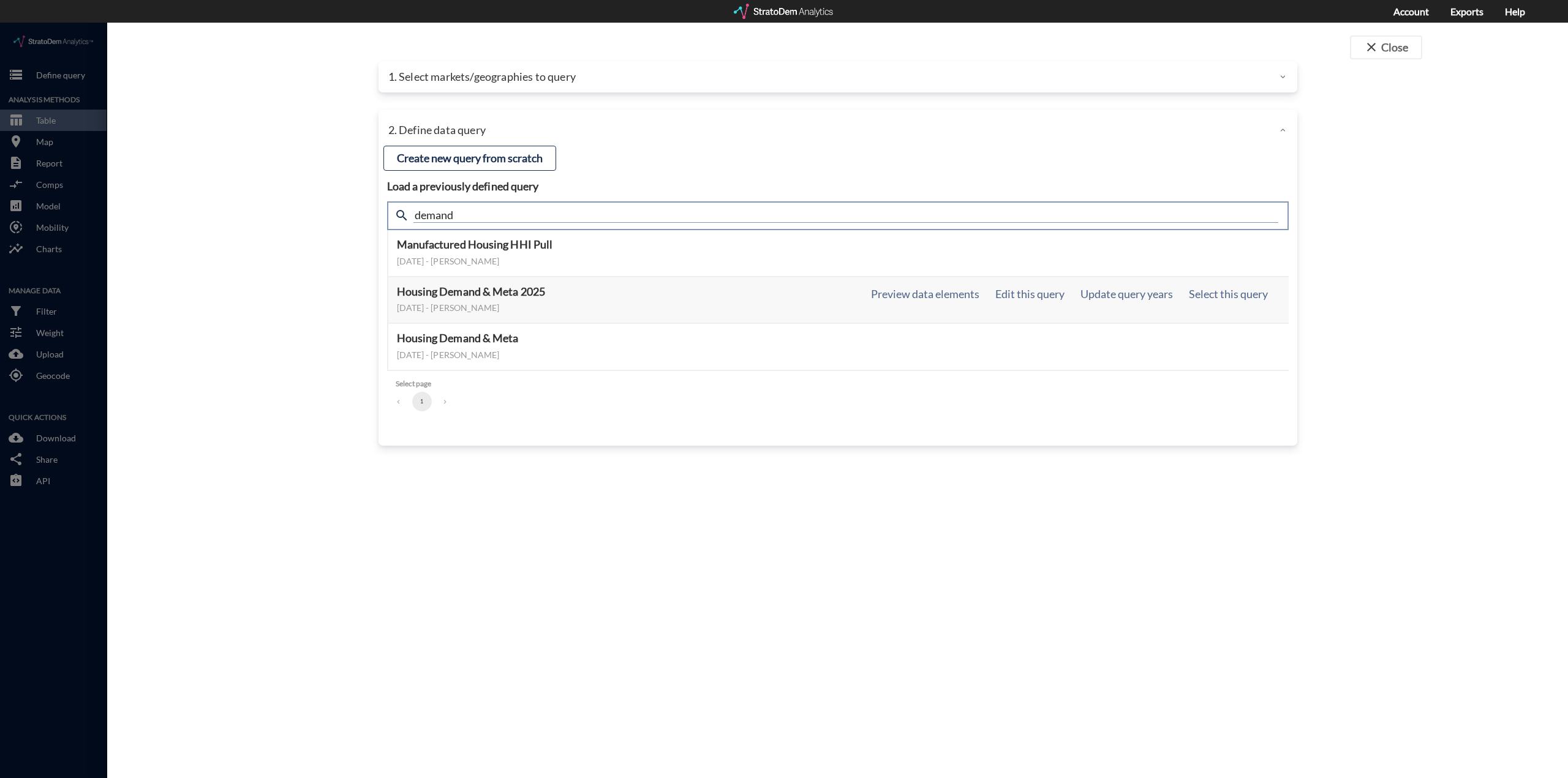
type input "demand"
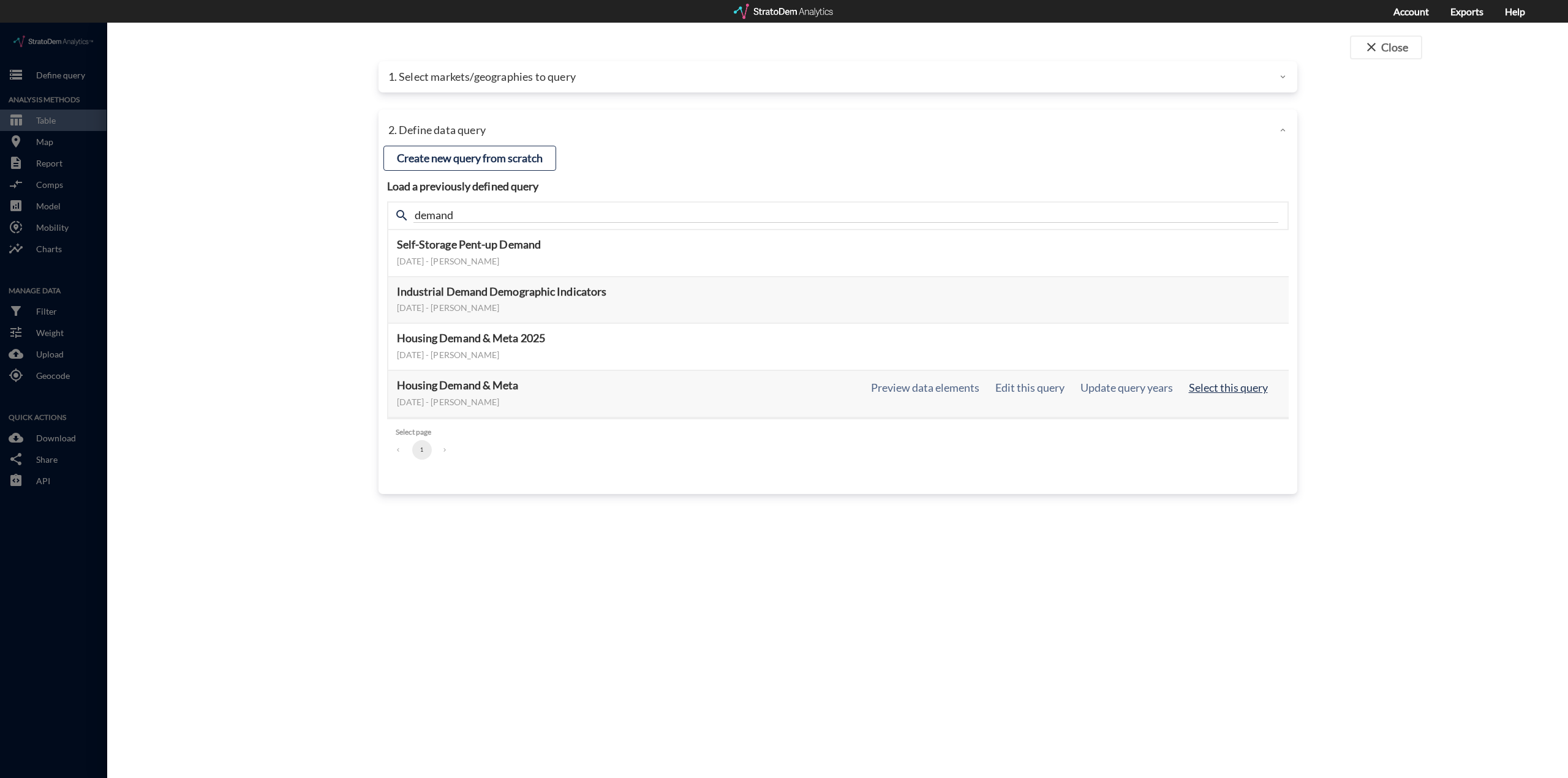
click button "Select this query"
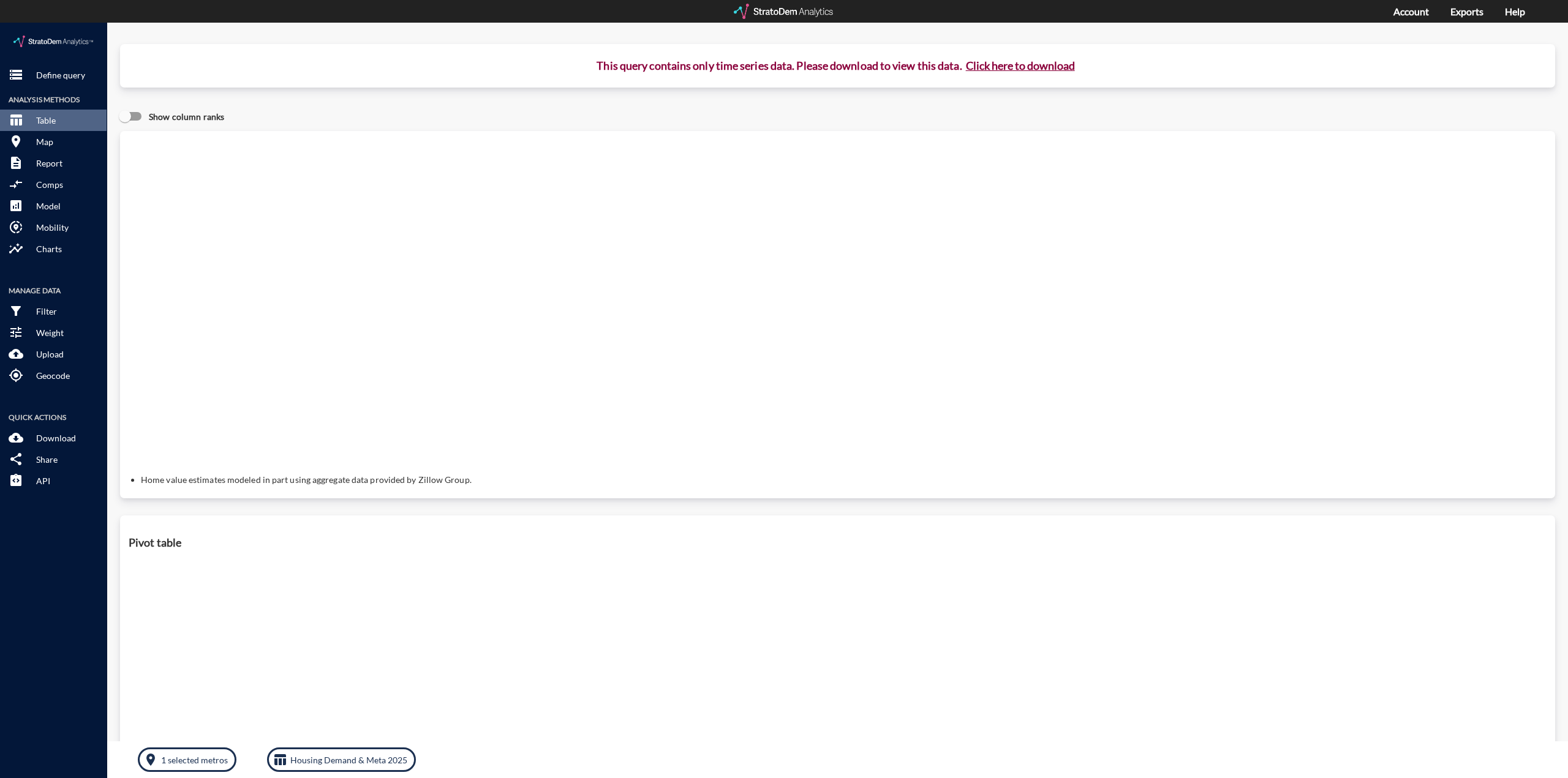
click button "Click here to download"
